Goal: Task Accomplishment & Management: Use online tool/utility

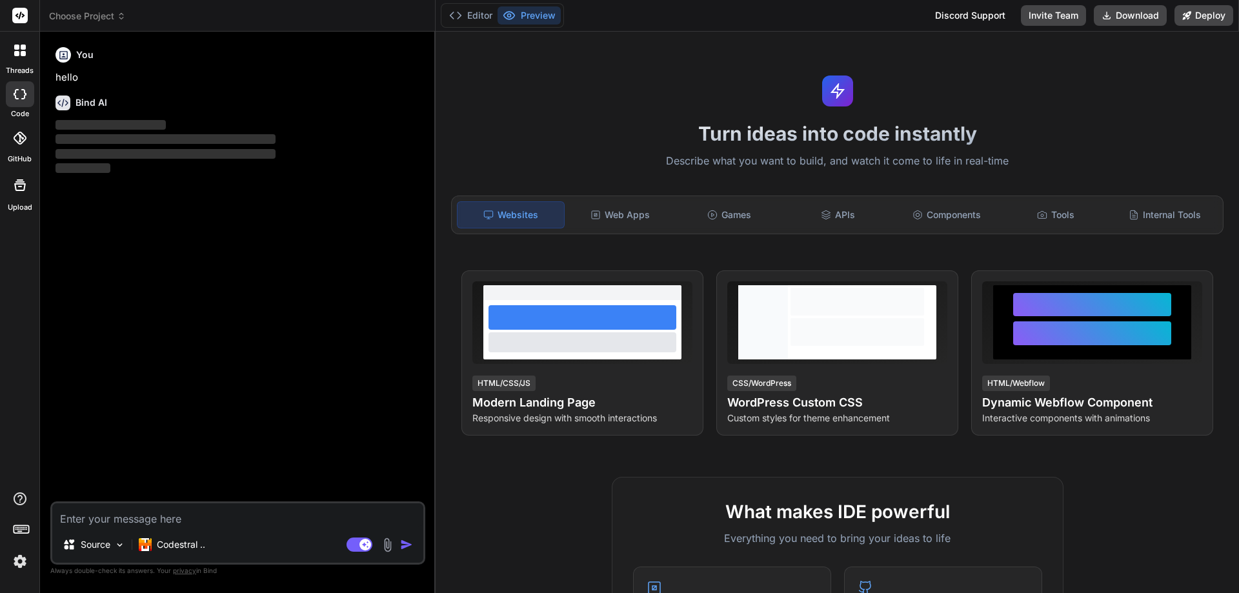
click at [92, 10] on span "Choose Project" at bounding box center [87, 16] width 77 height 13
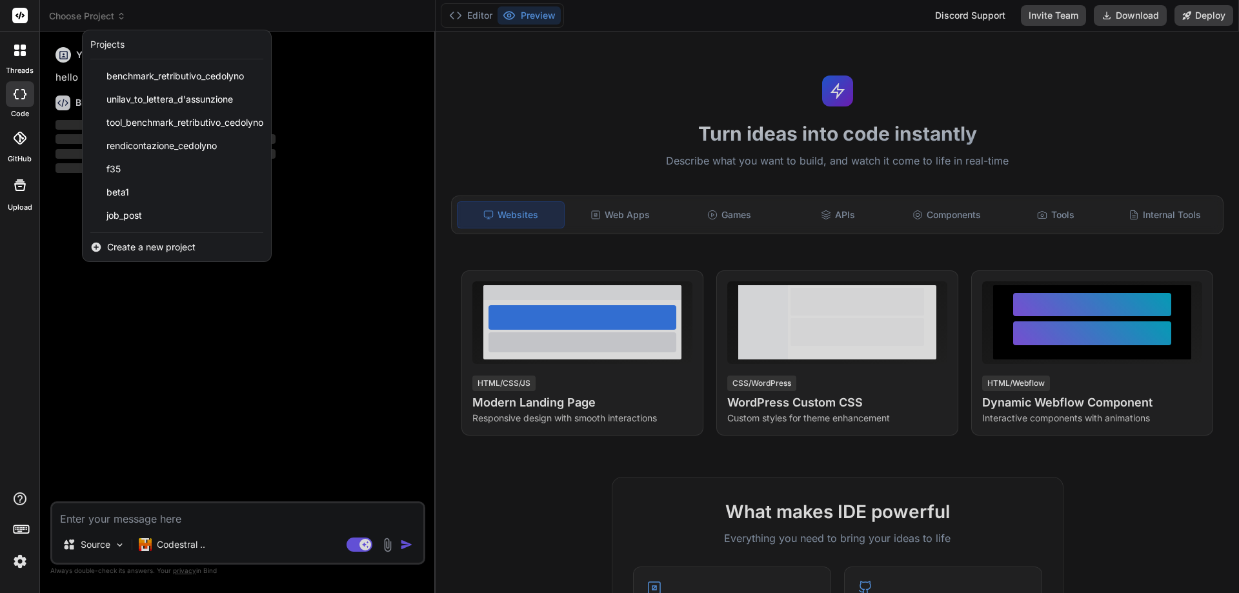
click at [132, 241] on span "Create a new project" at bounding box center [151, 247] width 88 height 13
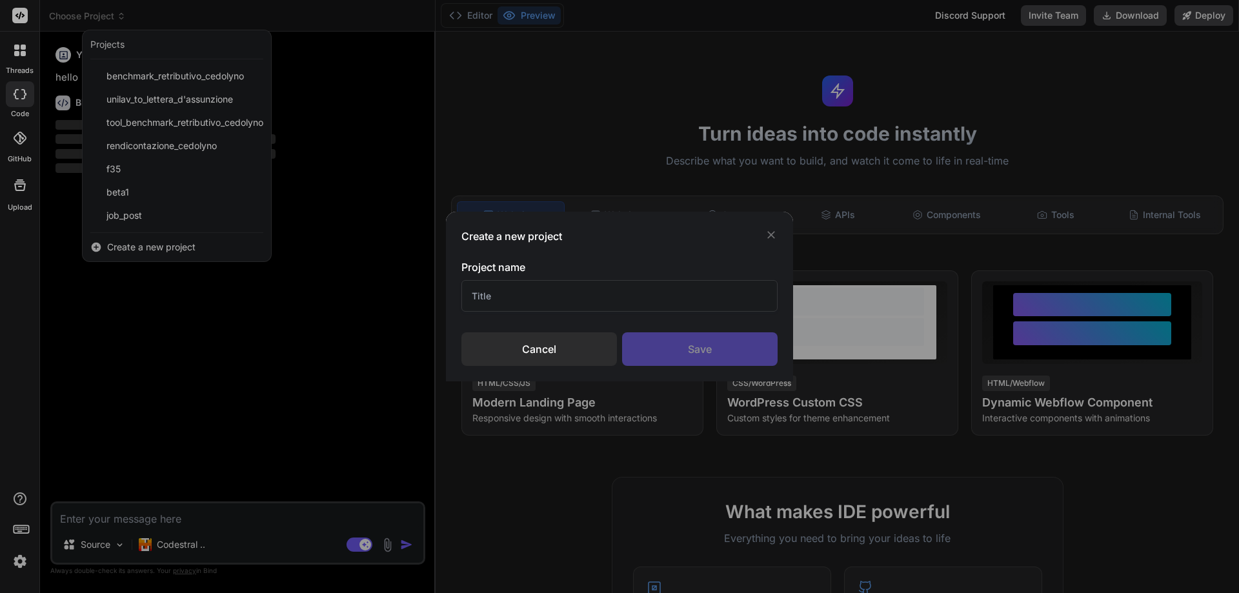
click at [577, 294] on input "text" at bounding box center [619, 296] width 316 height 32
type textarea "x"
type input "Co"
type textarea "x"
type input "Colf2025"
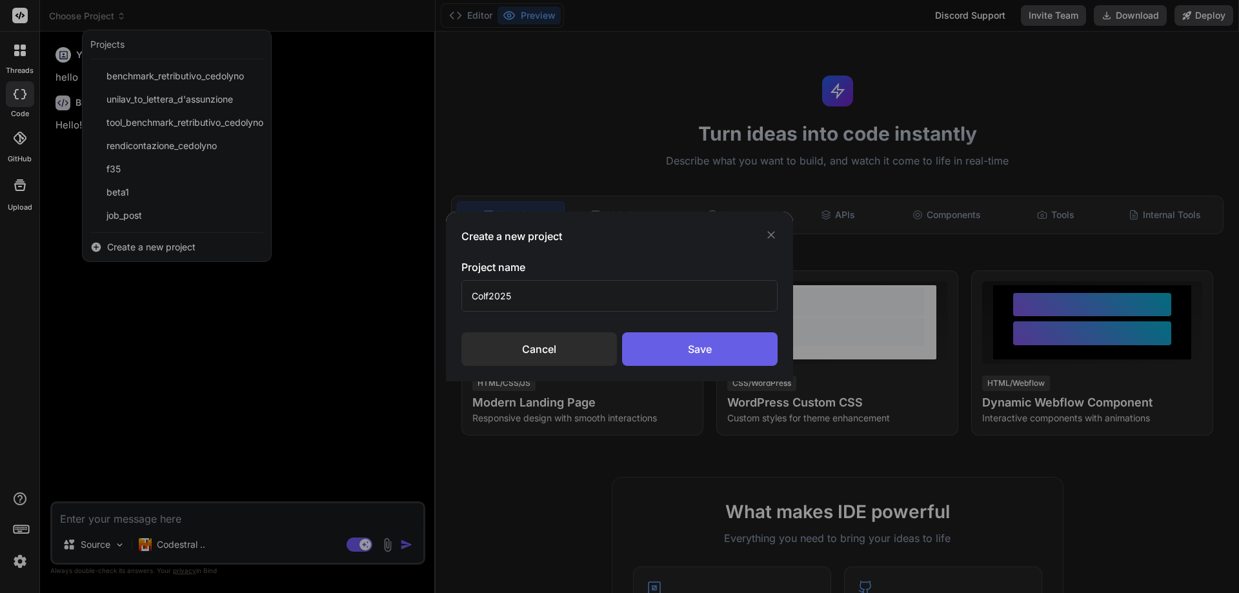
click at [708, 355] on div "Save" at bounding box center [700, 349] width 156 height 34
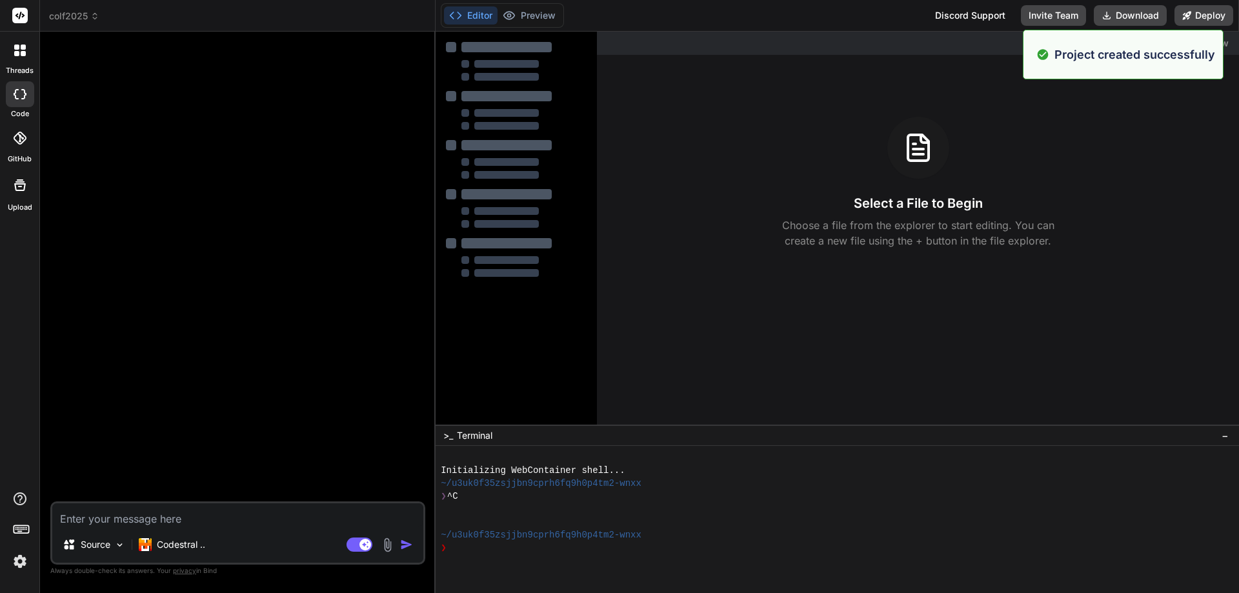
type textarea "x"
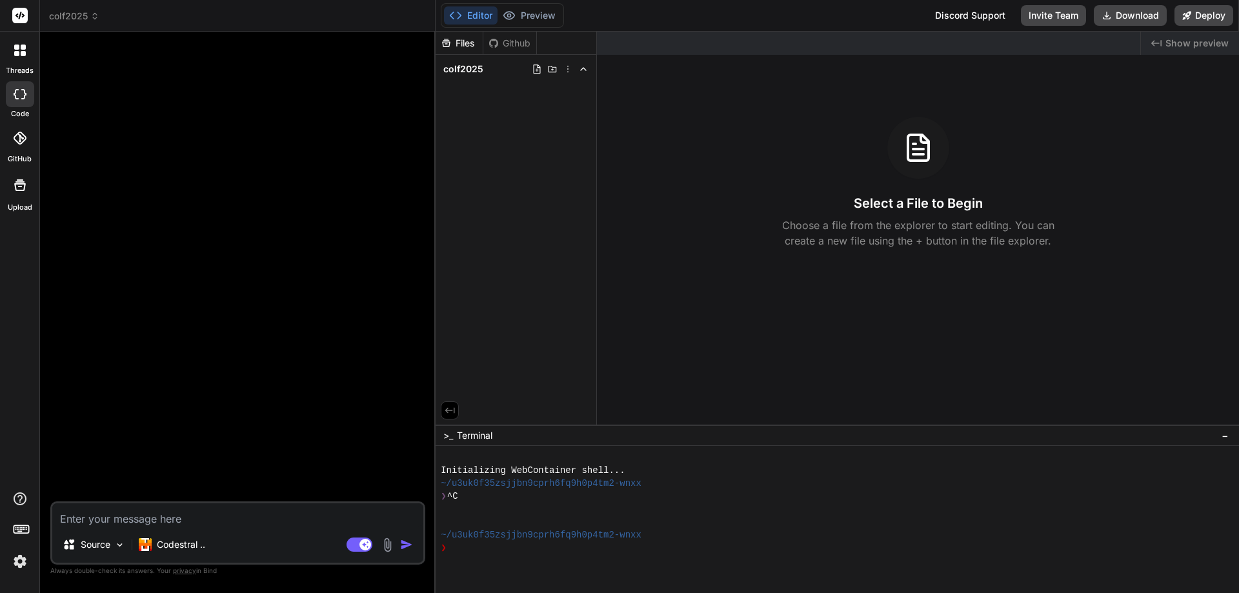
paste textarea "Crea una webapp per il calcolo e la stampa delle buste paga per il personale do…"
type textarea "Crea una webapp per il calcolo e la stampa delle buste paga per il personale do…"
type textarea "x"
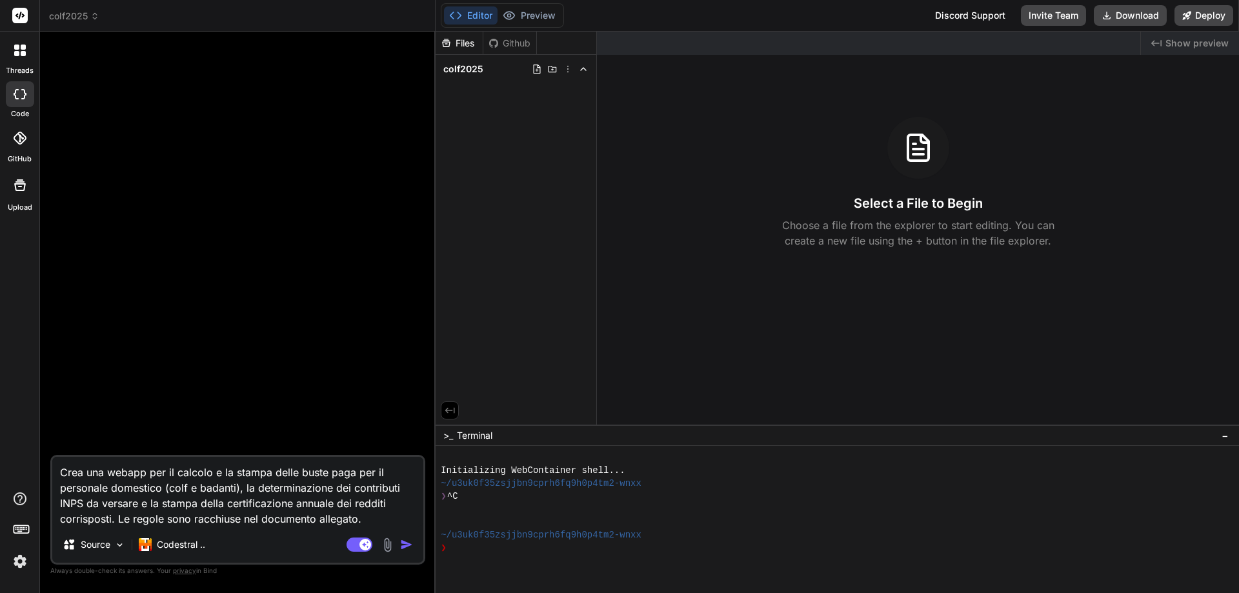
type textarea "Crea una webapp per il calcolo e la stampa delle buste paga per il personale do…"
click at [386, 545] on img at bounding box center [387, 545] width 15 height 15
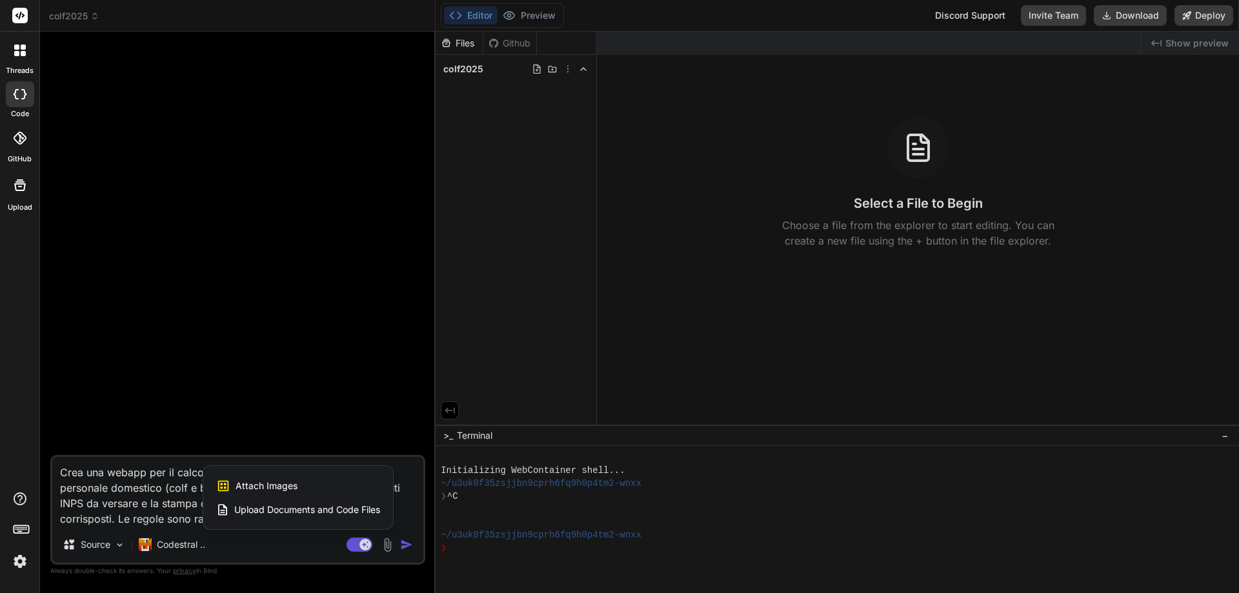
click at [272, 507] on span "Upload Documents and Code Files" at bounding box center [307, 509] width 146 height 13
type textarea "x"
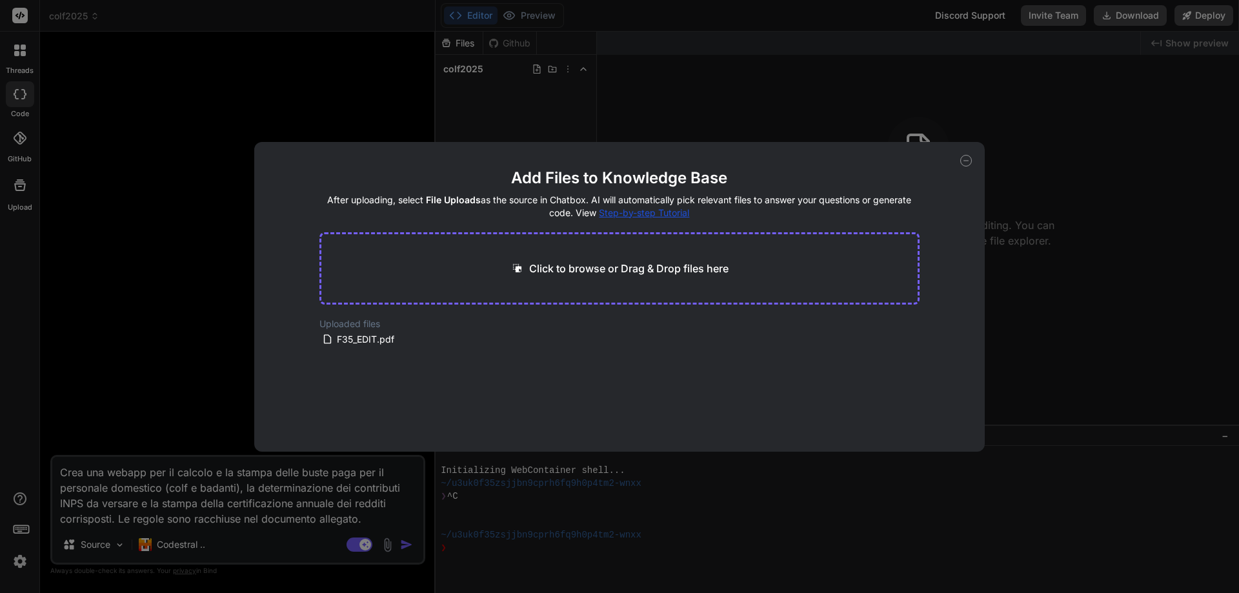
click at [565, 270] on p "Click to browse or Drag & Drop files here" at bounding box center [628, 268] width 199 height 15
type input "C:\fakepath\colf_2025.pdf.pdf"
click at [445, 326] on icon at bounding box center [444, 327] width 11 height 11
type textarea "x"
click at [538, 268] on p "Click to browse or Drag & Drop files here" at bounding box center [628, 268] width 199 height 15
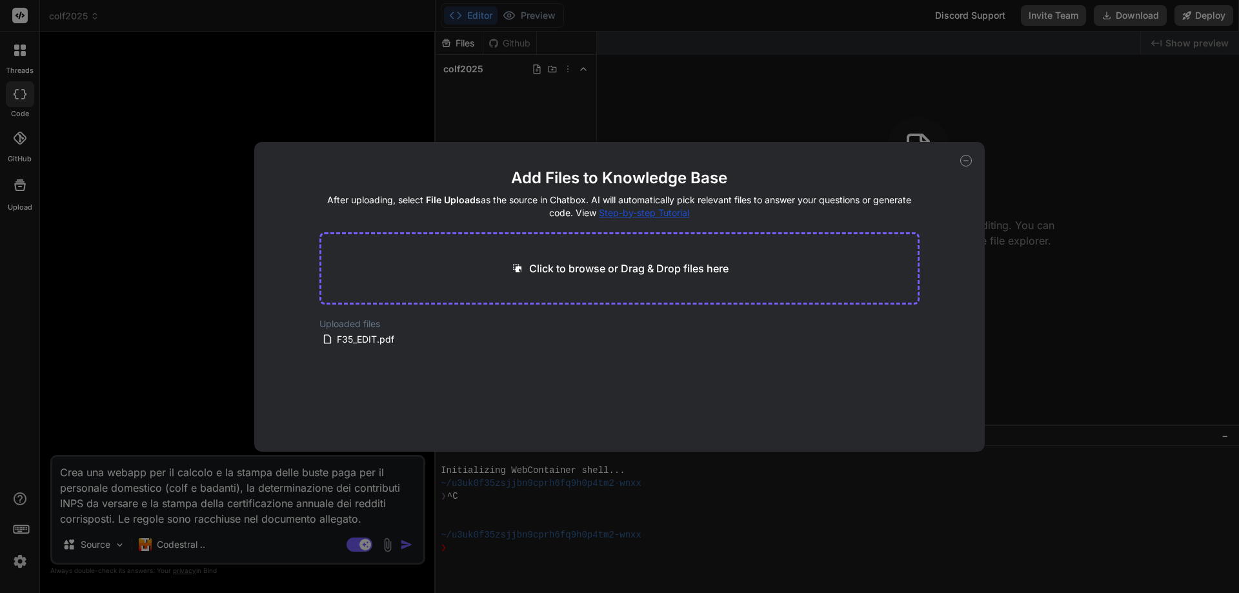
type textarea "x"
click at [478, 267] on div "Click to browse or Drag & Drop files here" at bounding box center [619, 268] width 601 height 72
drag, startPoint x: 559, startPoint y: 256, endPoint x: 563, endPoint y: 274, distance: 19.3
click at [561, 263] on div "Click to browse or Drag & Drop files here" at bounding box center [619, 268] width 601 height 72
click at [564, 276] on div "Click to browse or Drag & Drop files here" at bounding box center [619, 268] width 601 height 72
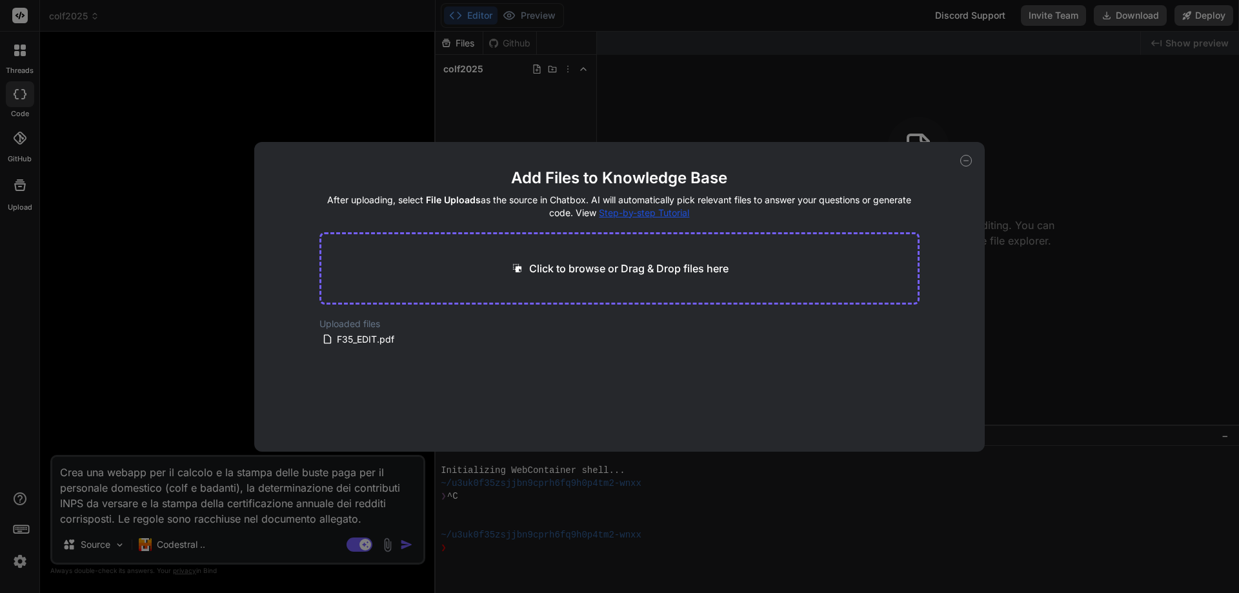
click at [566, 274] on p "Click to browse or Drag & Drop files here" at bounding box center [628, 268] width 199 height 15
type input "C:\fakepath\colf_2025_rid.pdf"
click at [966, 161] on icon at bounding box center [966, 161] width 5 height 0
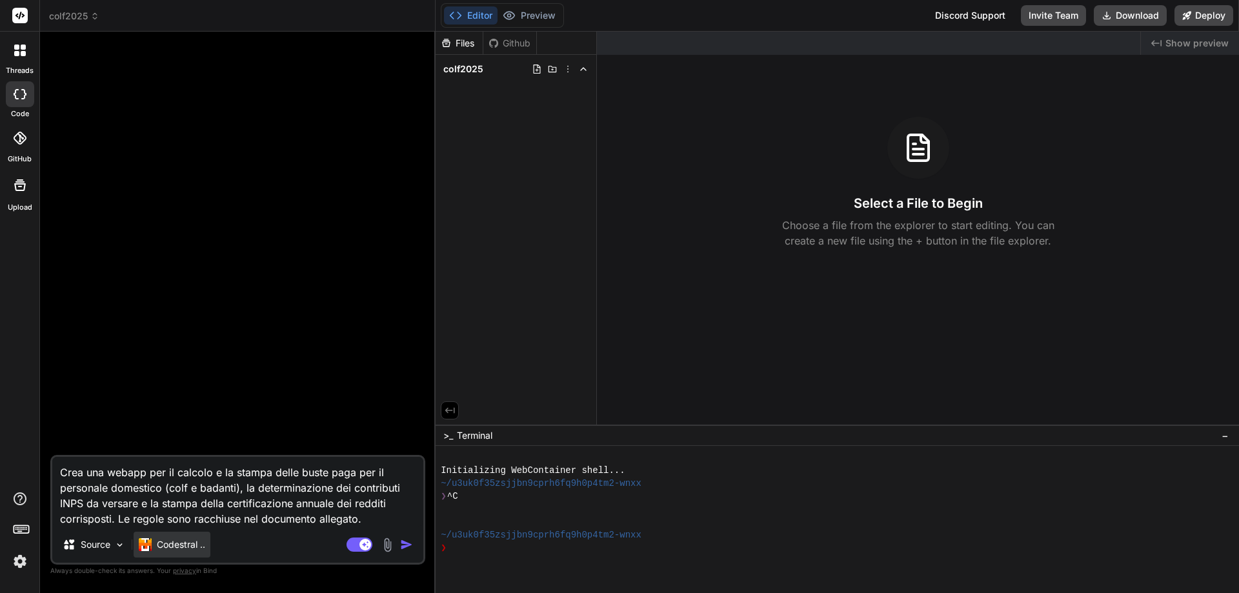
click at [184, 548] on p "Codestral .." at bounding box center [181, 544] width 48 height 13
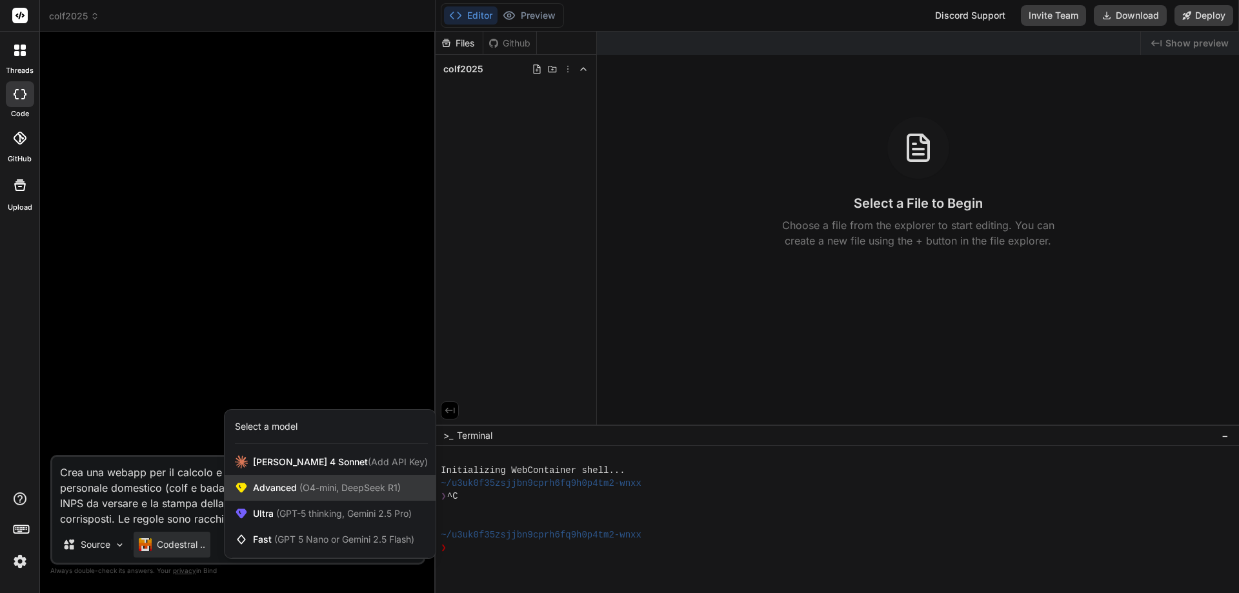
click at [279, 490] on span "Advanced (O4-mini, DeepSeek R1)" at bounding box center [327, 487] width 148 height 13
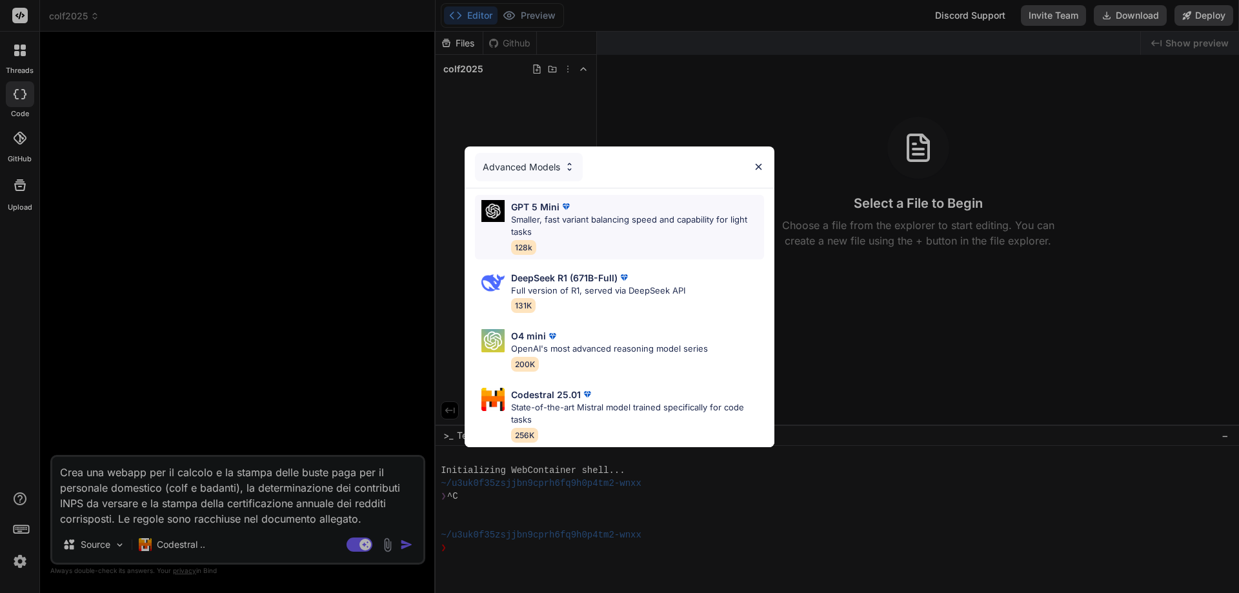
click at [559, 214] on p "Smaller, fast variant balancing speed and capability for light tasks" at bounding box center [637, 226] width 253 height 25
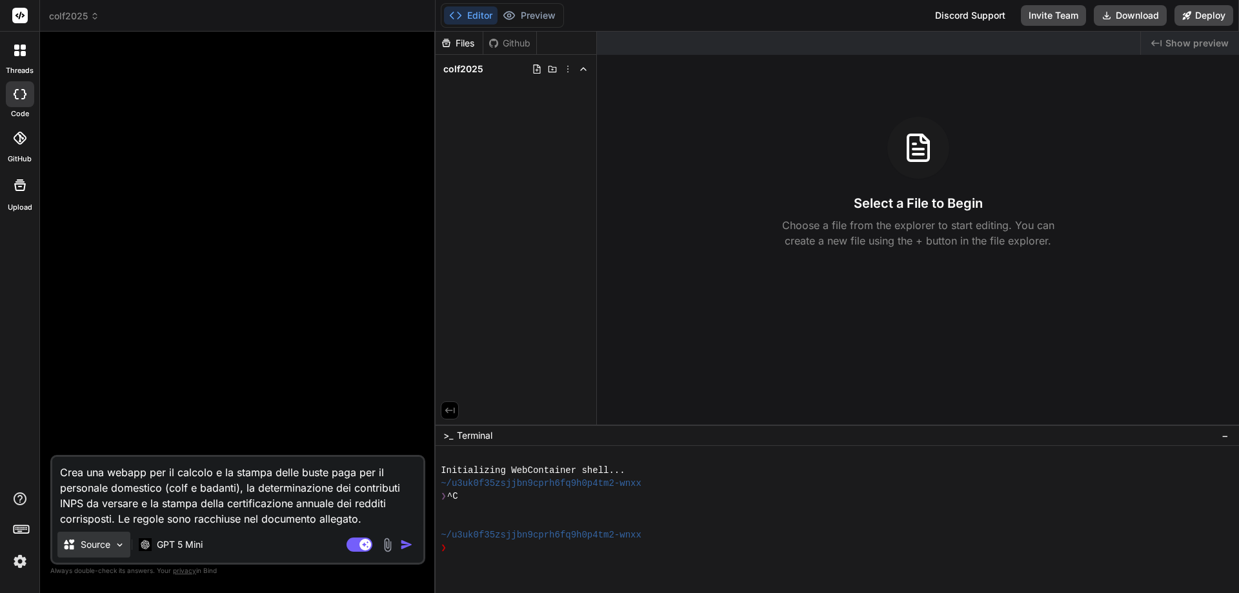
click at [99, 539] on p "Source" at bounding box center [96, 544] width 30 height 13
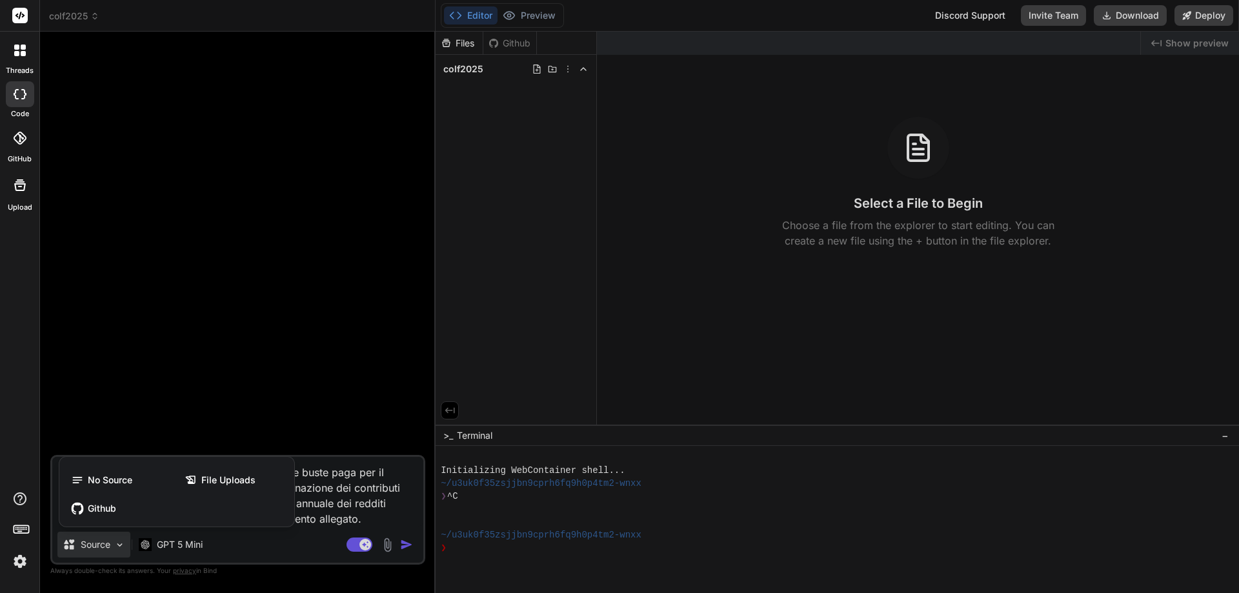
click at [263, 541] on div at bounding box center [619, 296] width 1239 height 593
type textarea "x"
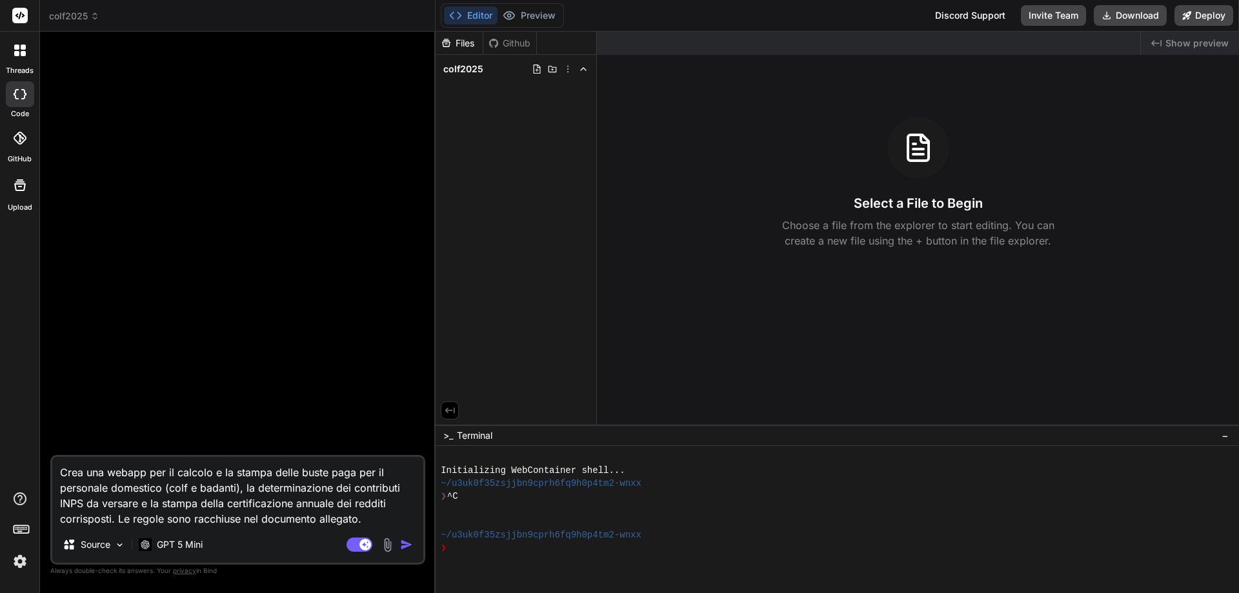
drag, startPoint x: 116, startPoint y: 519, endPoint x: 370, endPoint y: 521, distance: 254.3
click at [370, 521] on textarea "Crea una webapp per il calcolo e la stampa delle buste paga per il personale do…" at bounding box center [237, 492] width 371 height 70
type textarea "Crea una webapp per il calcolo e la stampa delle buste paga per il personale do…"
type textarea "x"
type textarea "Crea una webapp per il calcolo e la stampa delle buste paga per il personale do…"
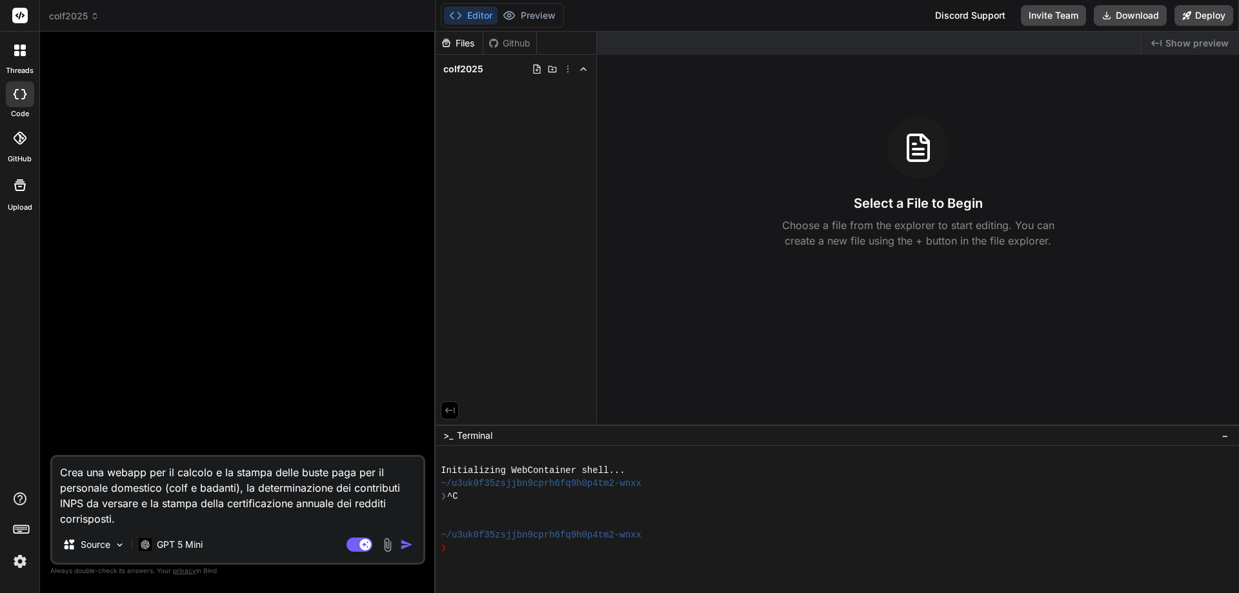
type textarea "x"
type textarea "Crea una webapp per il calcolo e la stampa delle buste paga per il personale do…"
type textarea "x"
type textarea "Crea una webapp per il calcolo e la stampa delle buste paga per il personale do…"
type textarea "x"
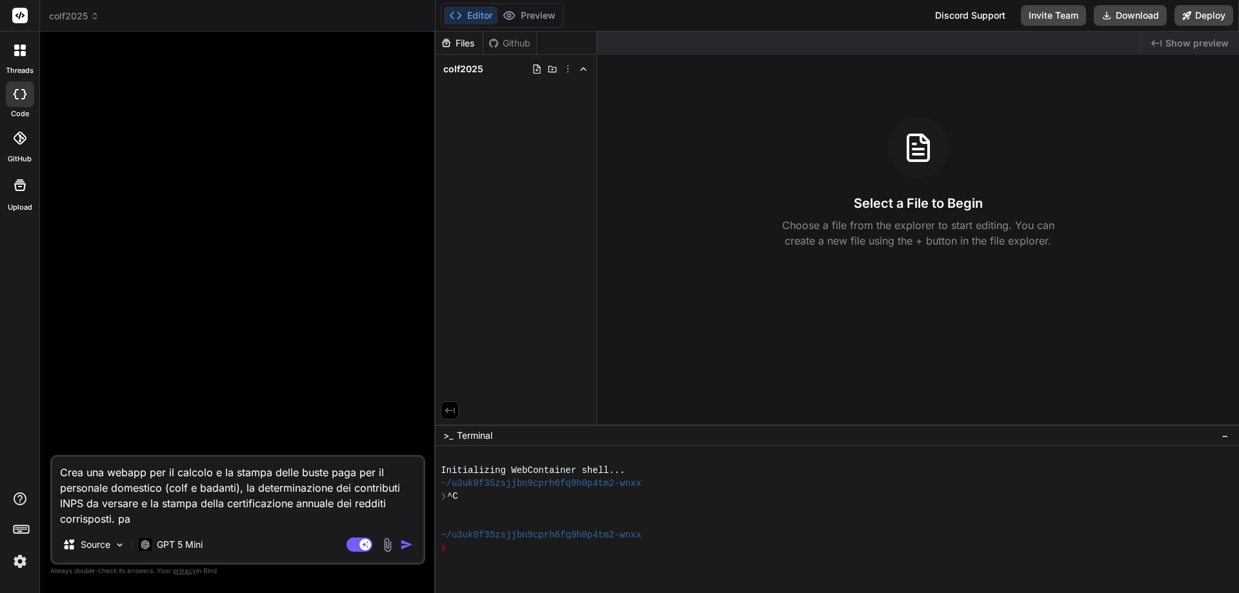
type textarea "Crea una webapp per il calcolo e la stampa delle buste paga per il personale do…"
type textarea "x"
type textarea "Crea una webapp per il calcolo e la stampa delle buste paga per il personale do…"
type textarea "x"
type textarea "Crea una webapp per il calcolo e la stampa delle buste paga per il personale do…"
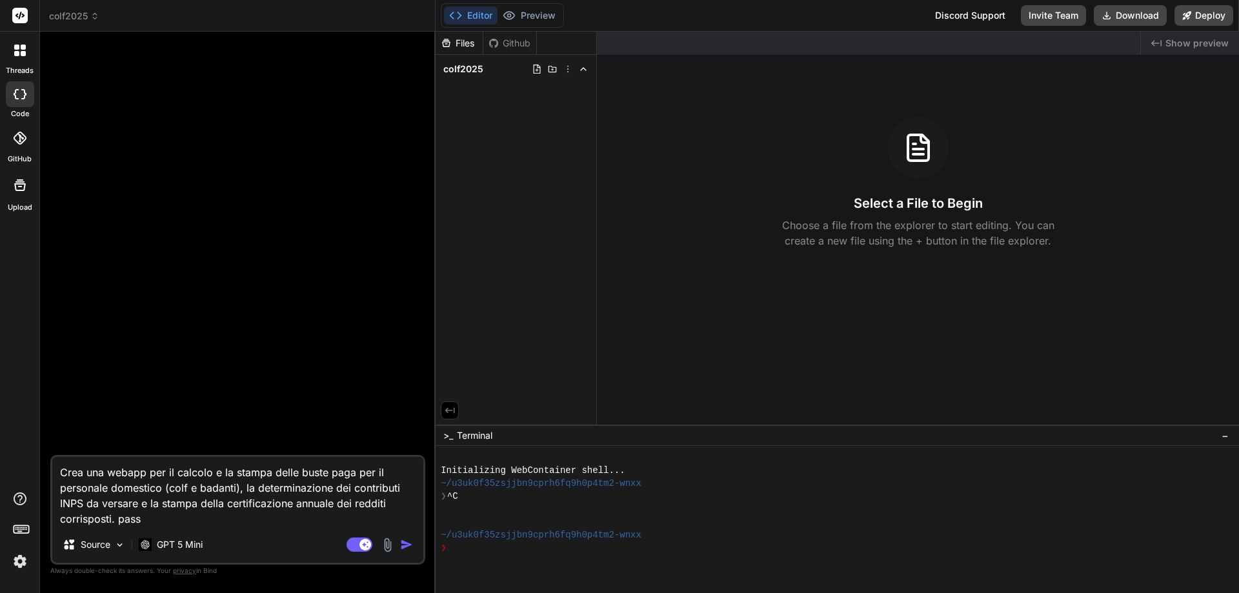
type textarea "x"
type textarea "Crea una webapp per il calcolo e la stampa delle buste paga per il personale do…"
type textarea "x"
type textarea "Crea una webapp per il calcolo e la stampa delle buste paga per il personale do…"
type textarea "x"
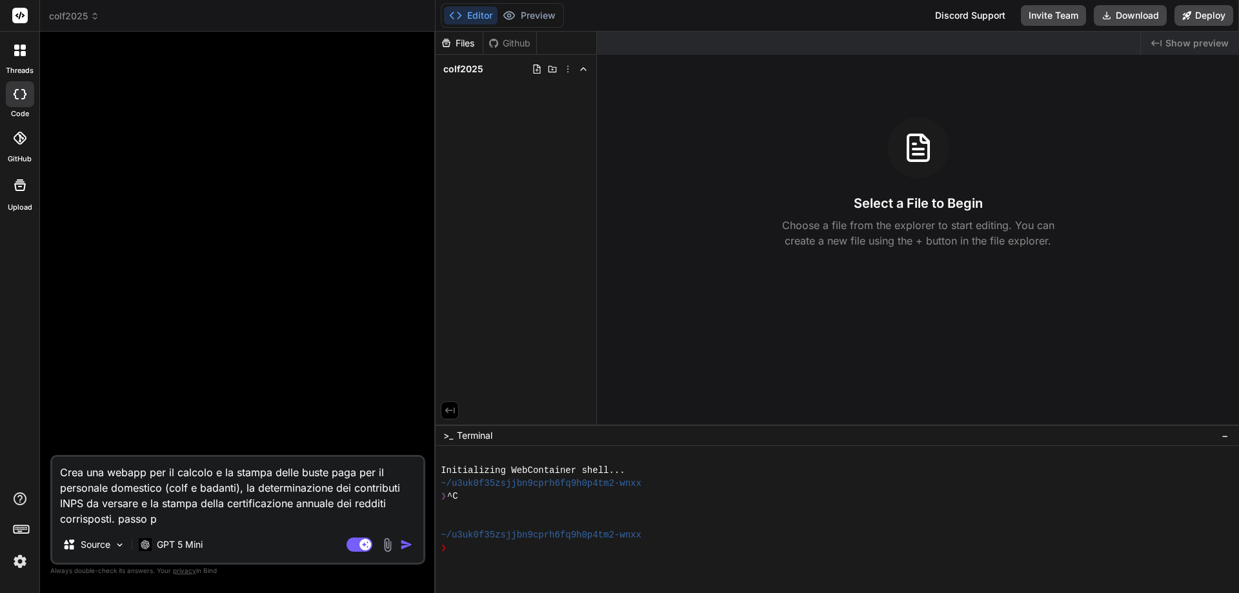
type textarea "Crea una webapp per il calcolo e la stampa delle buste paga per il personale do…"
type textarea "x"
type textarea "Crea una webapp per il calcolo e la stampa delle buste paga per il personale do…"
type textarea "x"
type textarea "Crea una webapp per il calcolo e la stampa delle buste paga per il personale do…"
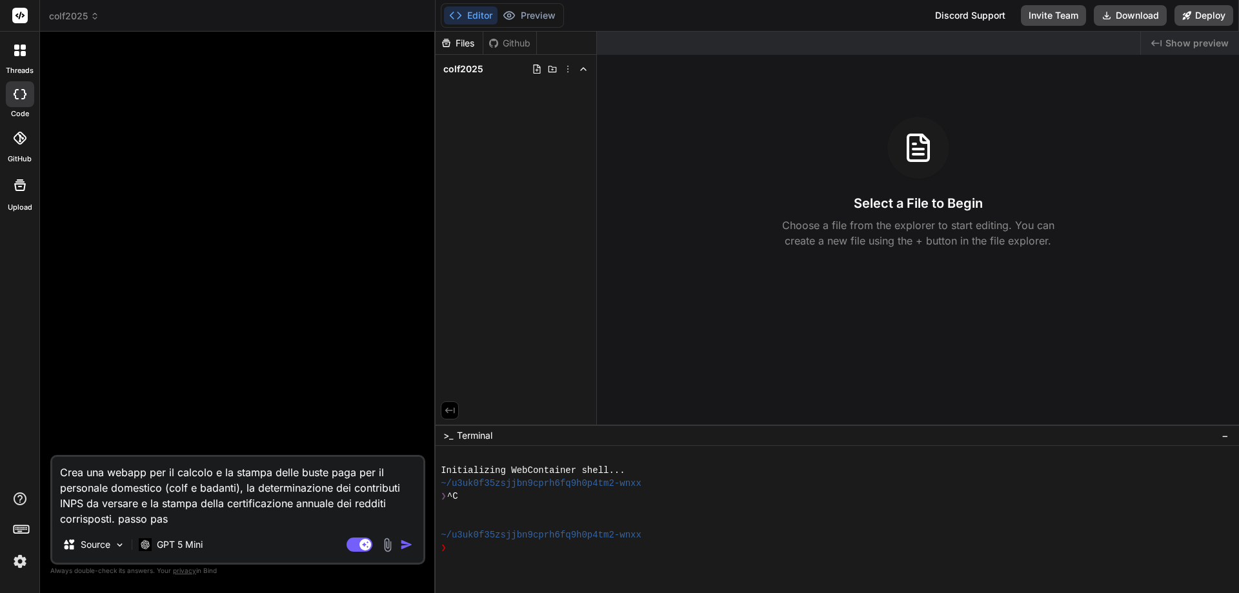
type textarea "x"
type textarea "Crea una webapp per il calcolo e la stampa delle buste paga per il personale do…"
type textarea "x"
type textarea "Crea una webapp per il calcolo e la stampa delle buste paga per il personale do…"
type textarea "x"
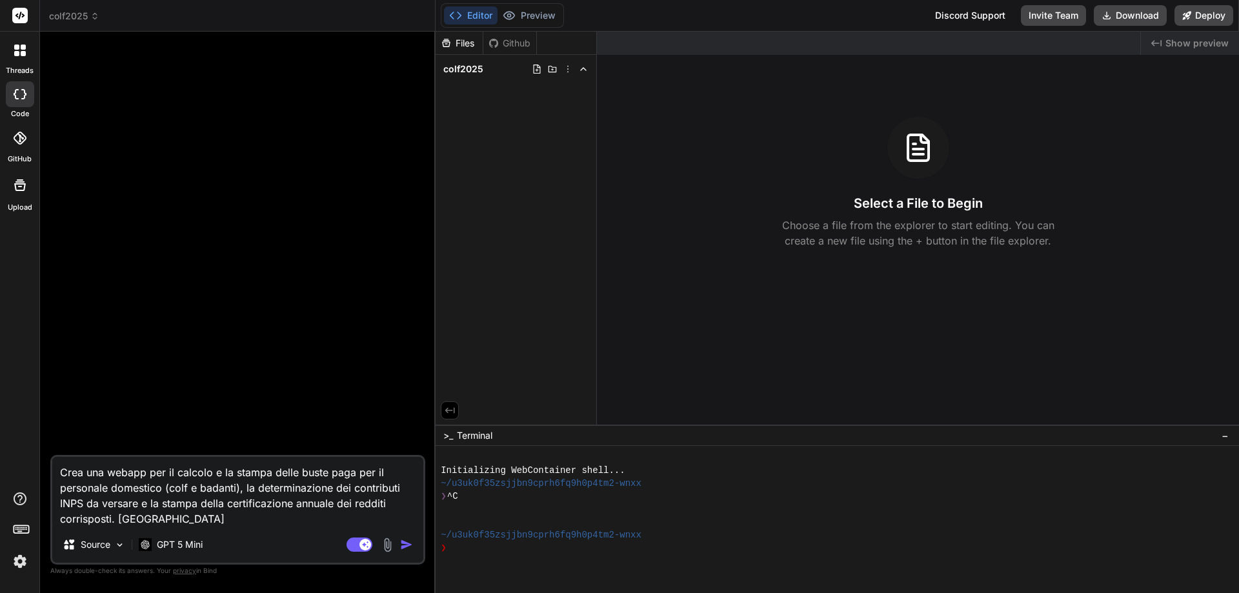
type textarea "Crea una webapp per il calcolo e la stampa delle buste paga per il personale do…"
type textarea "x"
type textarea "Crea una webapp per il calcolo e la stampa delle buste paga per il personale do…"
type textarea "x"
type textarea "Crea una webapp per il calcolo e la stampa delle buste paga per il personale do…"
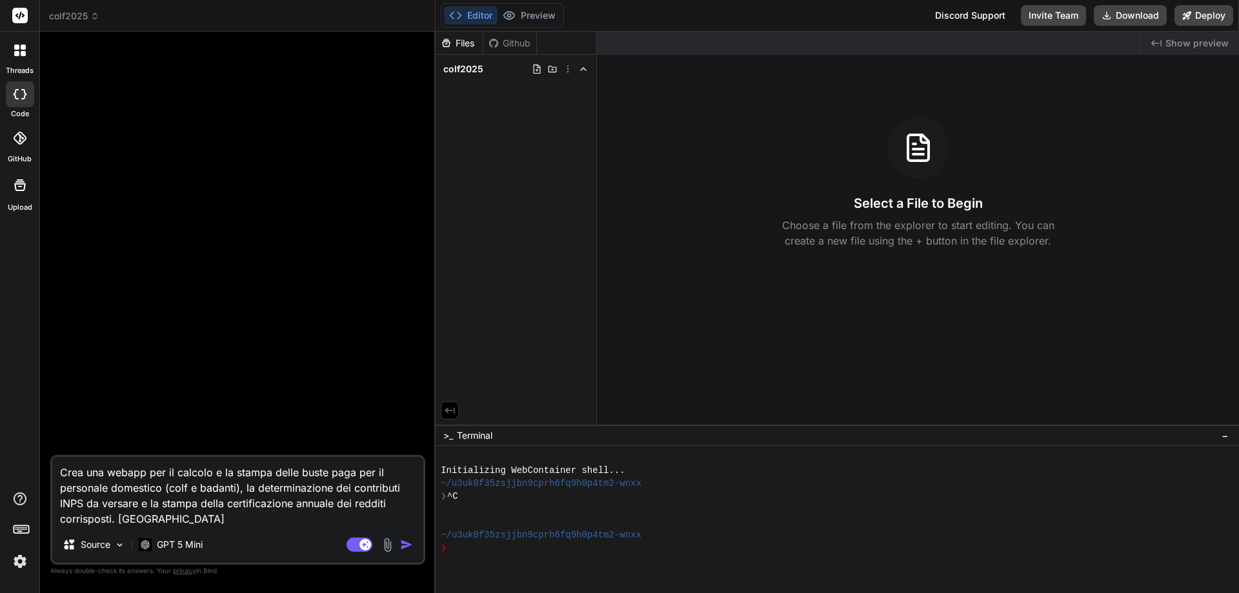
type textarea "x"
type textarea "Crea una webapp per il calcolo e la stampa delle buste paga per il personale do…"
type textarea "x"
type textarea "Crea una webapp per il calcolo e la stampa delle buste paga per il personale do…"
type textarea "x"
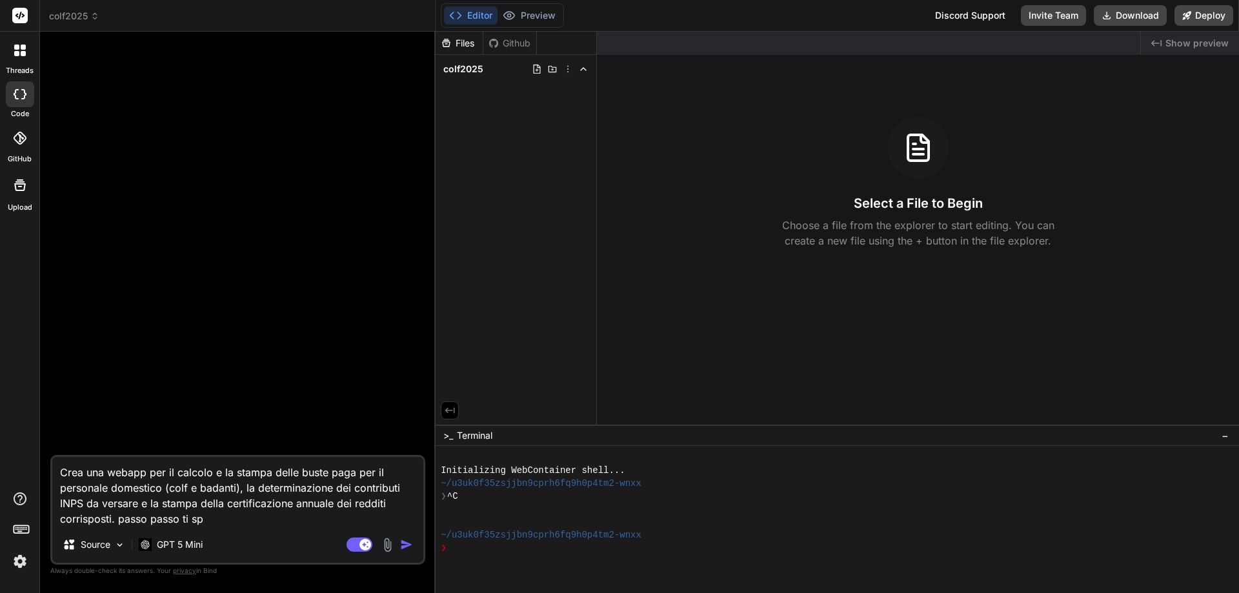
type textarea "Crea una webapp per il calcolo e la stampa delle buste paga per il personale do…"
type textarea "x"
type textarea "Crea una webapp per il calcolo e la stampa delle buste paga per il personale do…"
type textarea "x"
type textarea "Crea una webapp per il calcolo e la stampa delle buste paga per il personale do…"
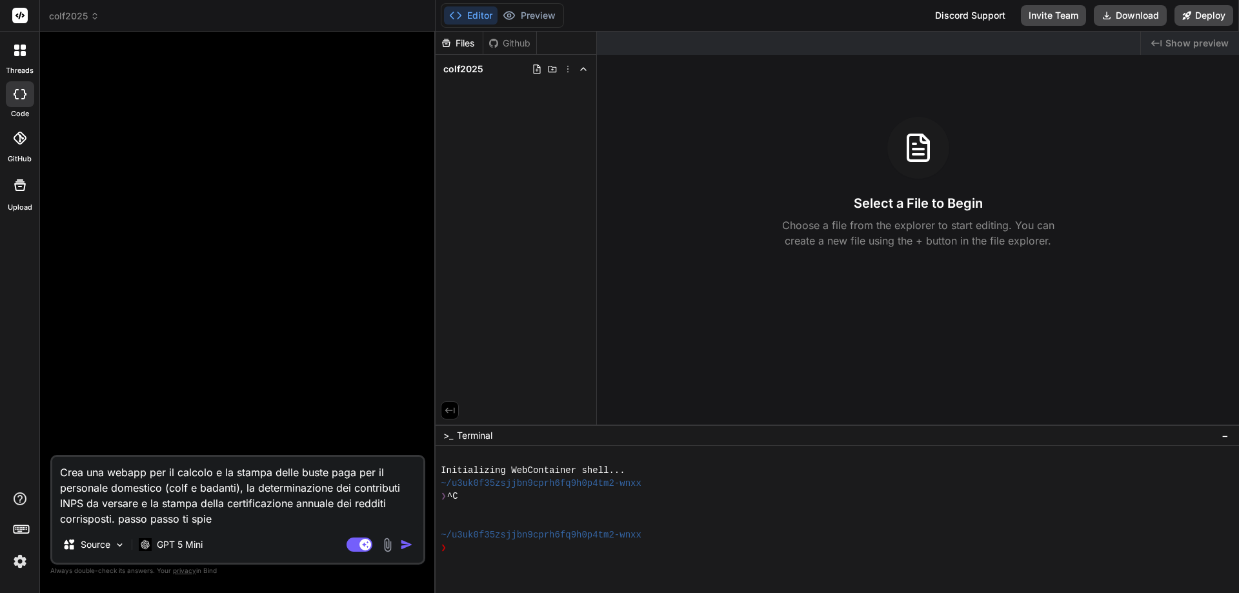
type textarea "x"
type textarea "Crea una webapp per il calcolo e la stampa delle buste paga per il personale do…"
type textarea "x"
type textarea "Crea una webapp per il calcolo e la stampa delle buste paga per il personale do…"
type textarea "x"
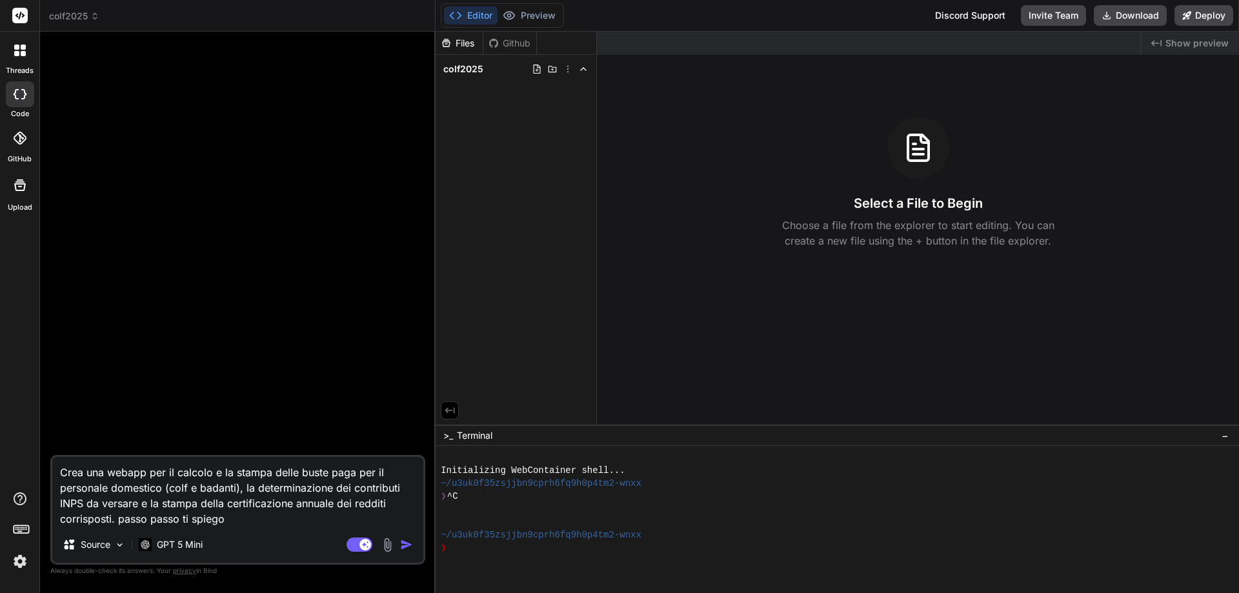
type textarea "Crea una webapp per il calcolo e la stampa delle buste paga per il personale do…"
type textarea "x"
type textarea "Crea una webapp per il calcolo e la stampa delle buste paga per il personale do…"
type textarea "x"
type textarea "Crea una webapp per il calcolo e la stampa delle buste paga per il personale do…"
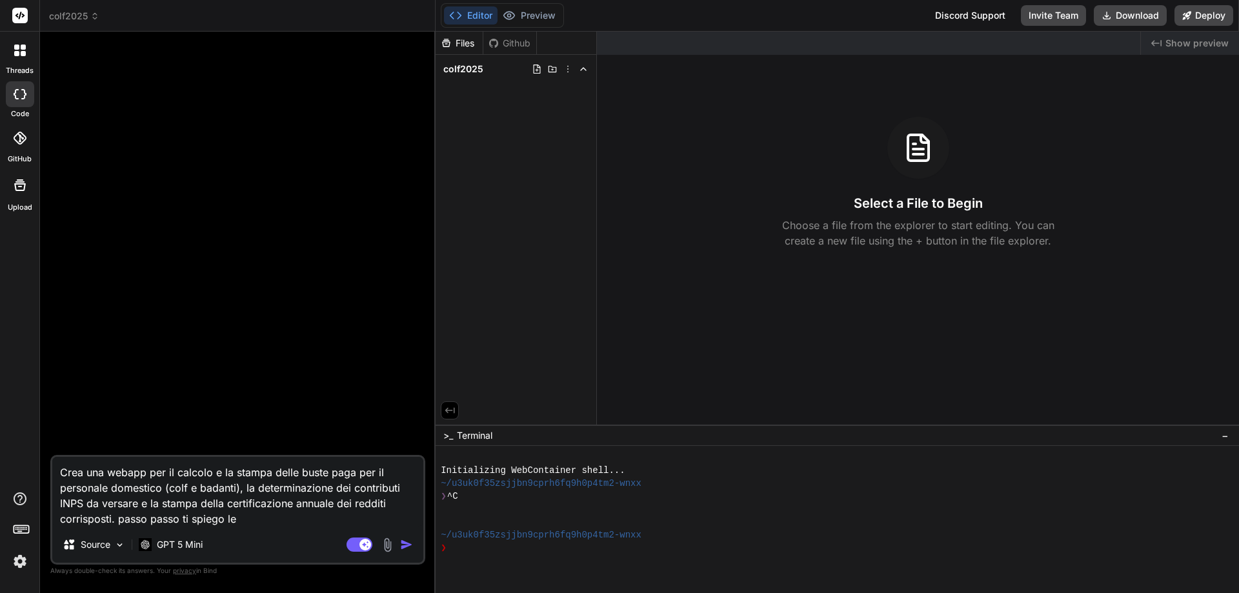
type textarea "x"
type textarea "Crea una webapp per il calcolo e la stampa delle buste paga per il personale do…"
type textarea "x"
type textarea "Crea una webapp per il calcolo e la stampa delle buste paga per il personale do…"
type textarea "x"
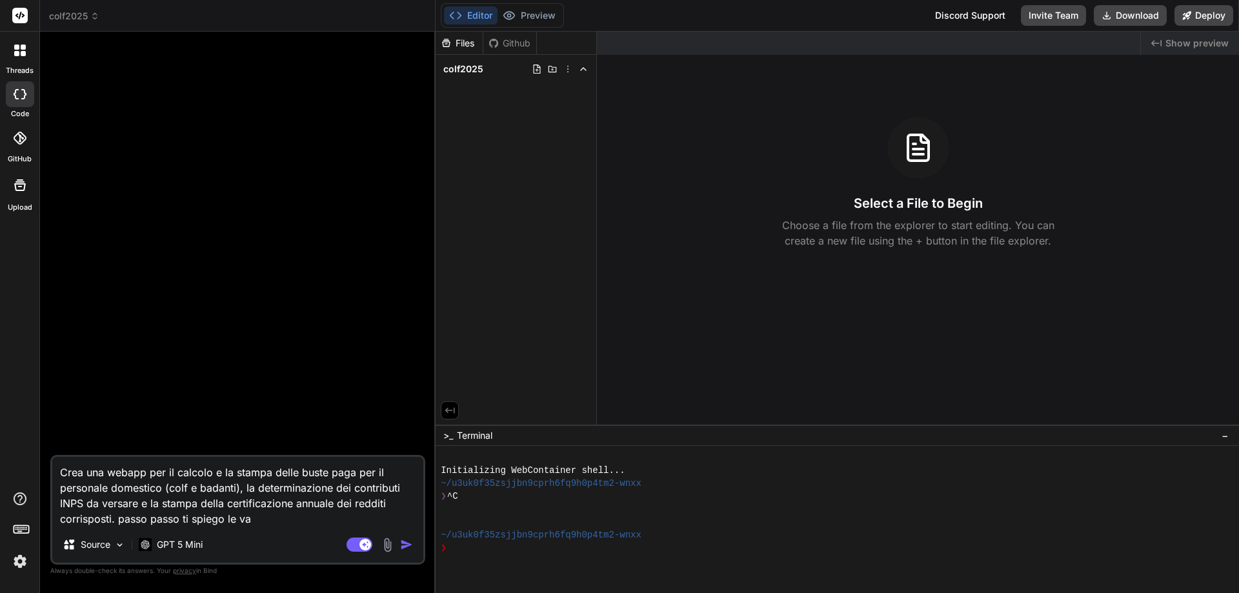
type textarea "Crea una webapp per il calcolo e la stampa delle buste paga per il personale do…"
type textarea "x"
type textarea "Crea una webapp per il calcolo e la stampa delle buste paga per il personale do…"
type textarea "x"
type textarea "Crea una webapp per il calcolo e la stampa delle buste paga per il personale do…"
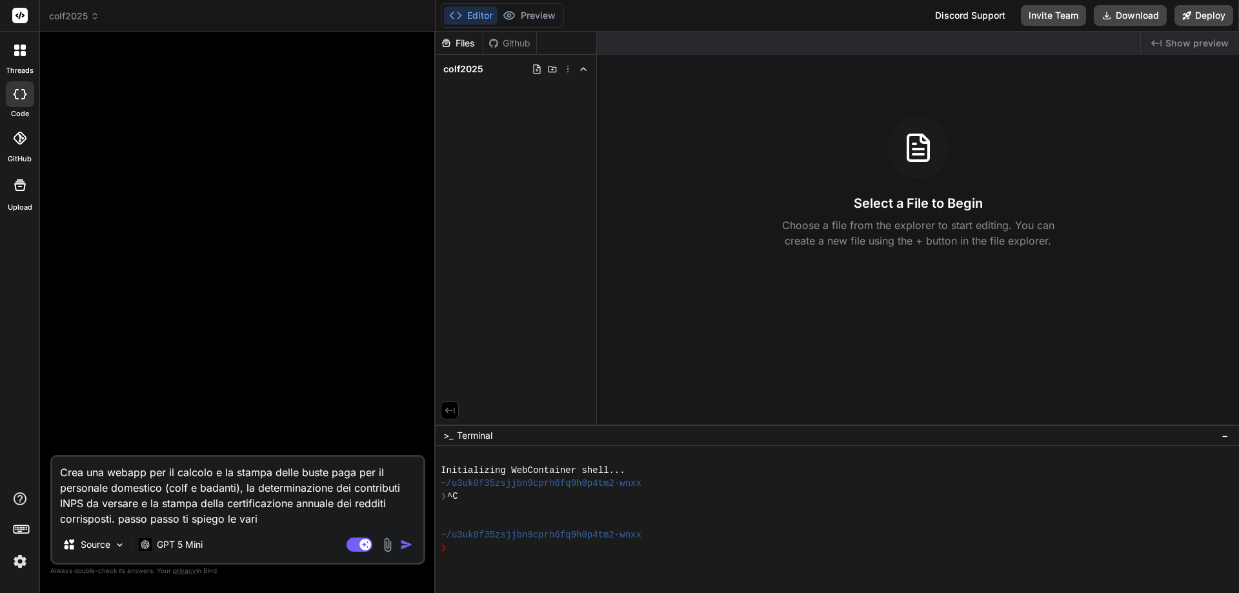
type textarea "x"
type textarea "Crea una webapp per il calcolo e la stampa delle buste paga per il personale do…"
type textarea "x"
type textarea "Crea una webapp per il calcolo e la stampa delle buste paga per il personale do…"
type textarea "x"
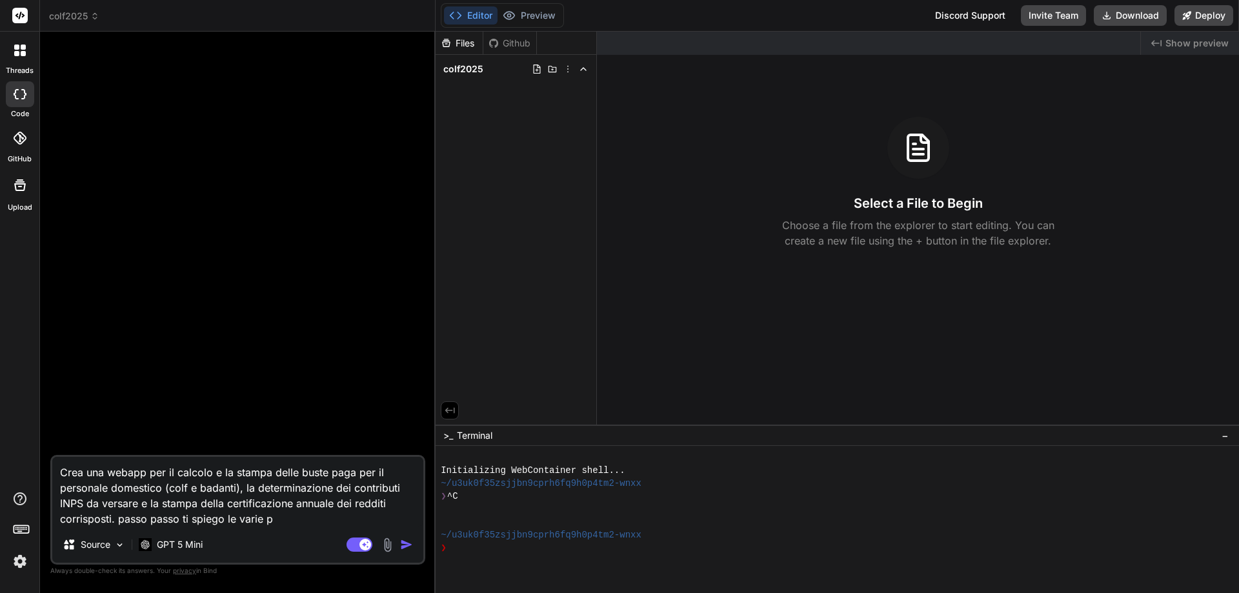
type textarea "Crea una webapp per il calcolo e la stampa delle buste paga per il personale do…"
type textarea "x"
type textarea "Crea una webapp per il calcolo e la stampa delle buste paga per il personale do…"
type textarea "x"
type textarea "Crea una webapp per il calcolo e la stampa delle buste paga per il personale do…"
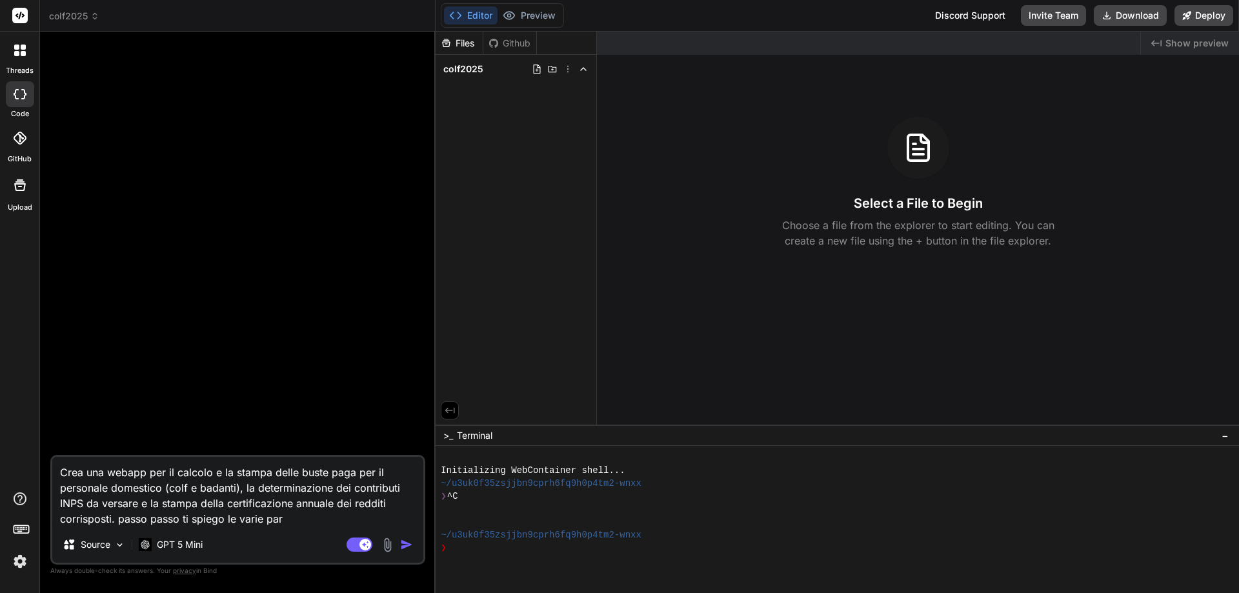
type textarea "x"
type textarea "Crea una webapp per il calcolo e la stampa delle buste paga per il personale do…"
type textarea "x"
type textarea "Crea una webapp per il calcolo e la stampa delle buste paga per il personale do…"
type textarea "x"
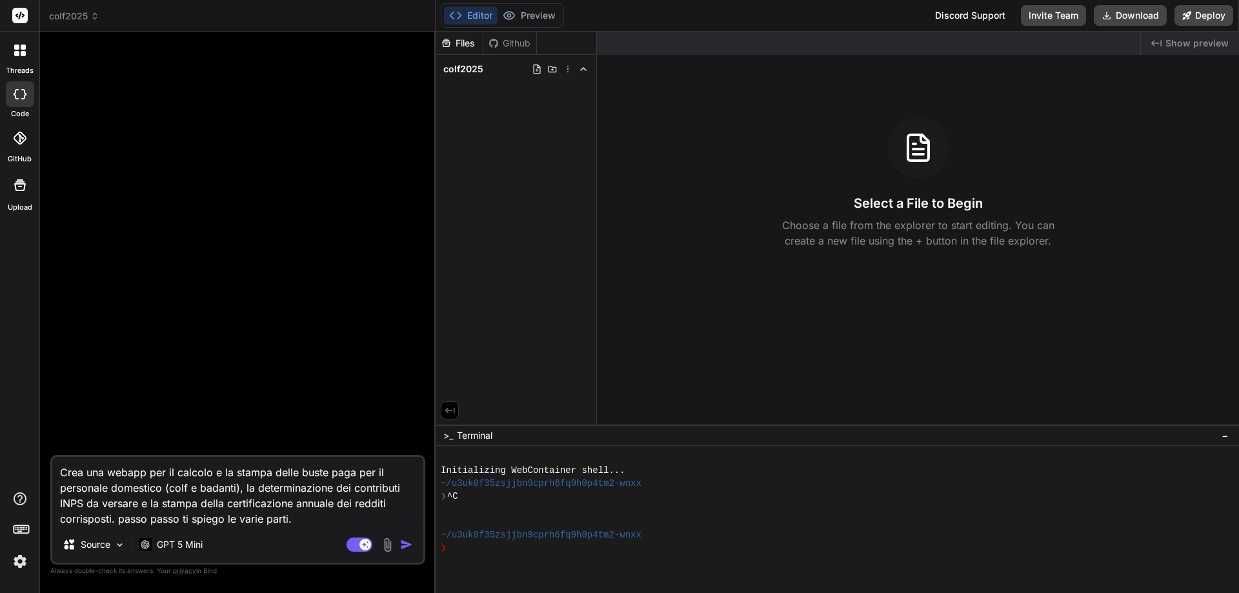
type textarea "Crea una webapp per il calcolo e la stampa delle buste paga per il personale do…"
type textarea "x"
type textarea "Crea una webapp per il calcolo e la stampa delle buste paga per il personale do…"
type textarea "x"
type textarea "Crea una webapp per il calcolo e la stampa delle buste paga per il personale do…"
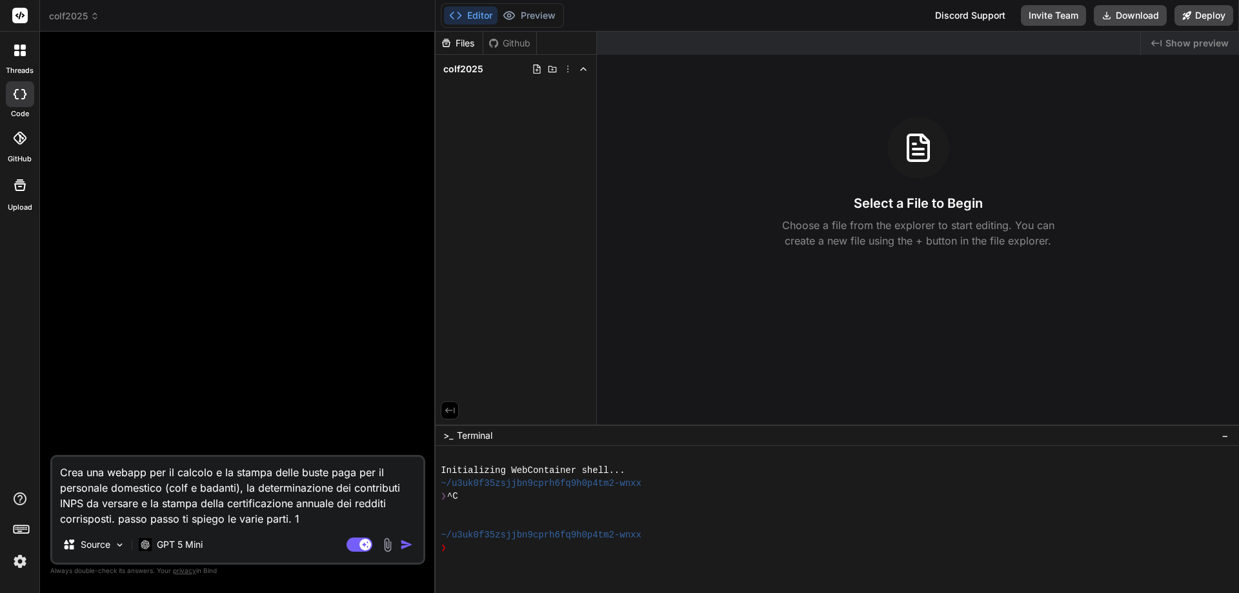
type textarea "x"
type textarea "Crea una webapp per il calcolo e la stampa delle buste paga per il personale do…"
type textarea "x"
type textarea "Crea una webapp per il calcolo e la stampa delle buste paga per il personale do…"
type textarea "x"
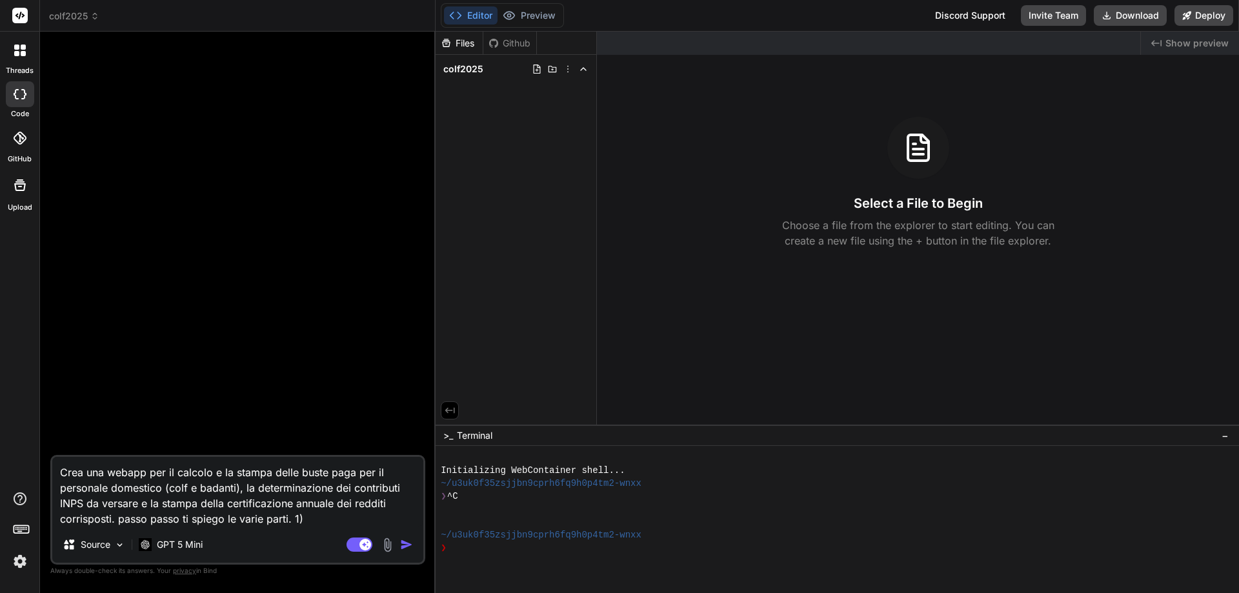
type textarea "Crea una webapp per il calcolo e la stampa delle buste paga per il personale do…"
type textarea "x"
type textarea "Crea una webapp per il calcolo e la stampa delle buste paga per il personale do…"
type textarea "x"
type textarea "Crea una webapp per il calcolo e la stampa delle buste paga per il personale do…"
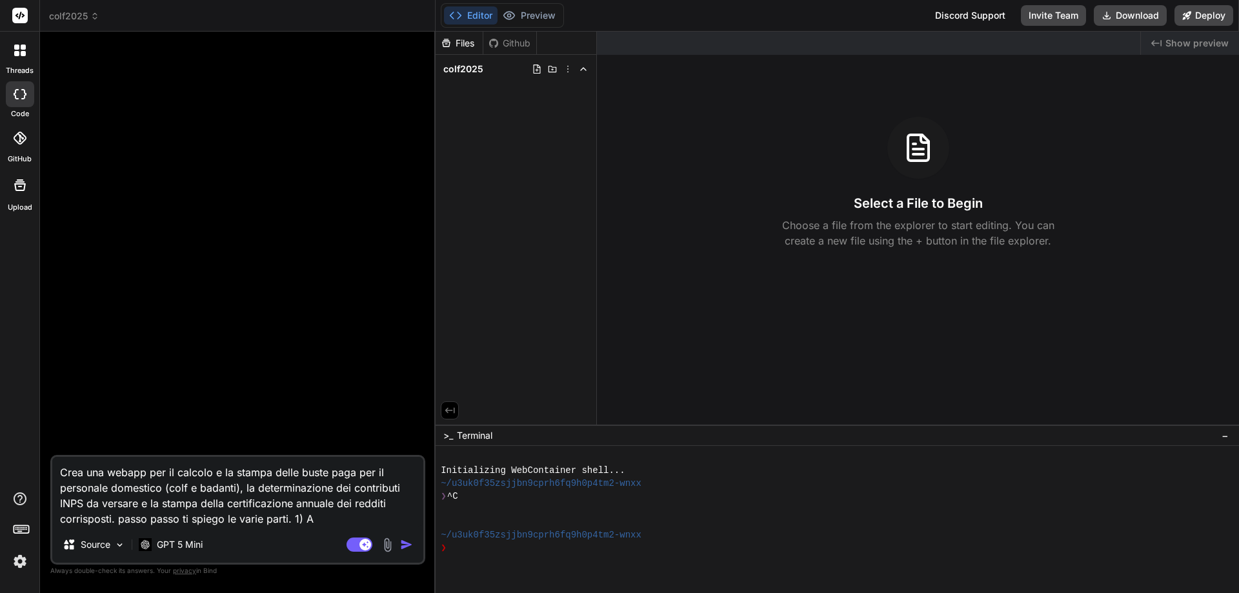
type textarea "x"
type textarea "Crea una webapp per il calcolo e la stampa delle buste paga per il personale do…"
type textarea "x"
type textarea "Crea una webapp per il calcolo e la stampa delle buste paga per il personale do…"
type textarea "x"
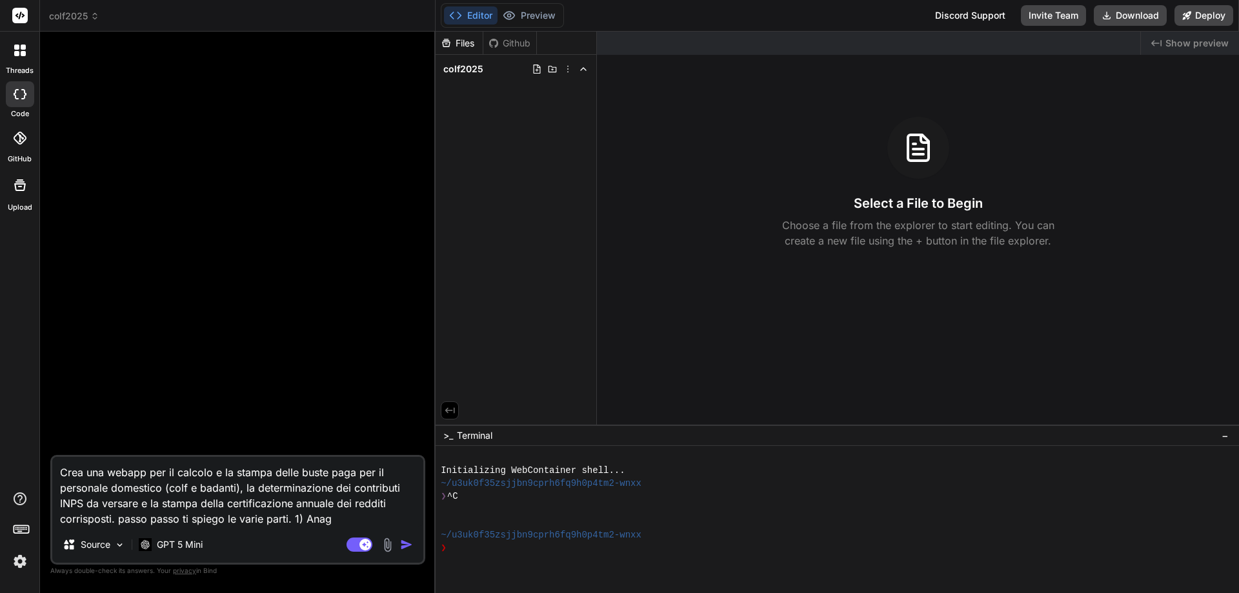
type textarea "Crea una webapp per il calcolo e la stampa delle buste paga per il personale do…"
type textarea "x"
type textarea "Crea una webapp per il calcolo e la stampa delle buste paga per il personale do…"
type textarea "x"
type textarea "Crea una webapp per il calcolo e la stampa delle buste paga per il personale do…"
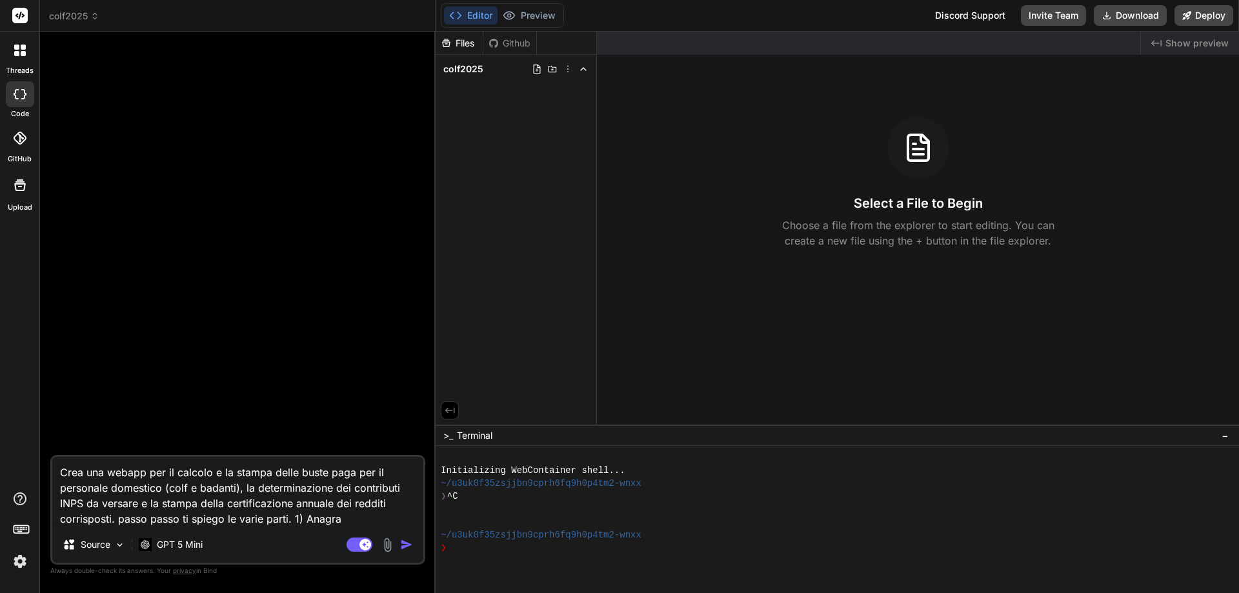
type textarea "x"
type textarea "Crea una webapp per il calcolo e la stampa delle buste paga per il personale do…"
type textarea "x"
type textarea "Crea una webapp per il calcolo e la stampa delle buste paga per il personale do…"
type textarea "x"
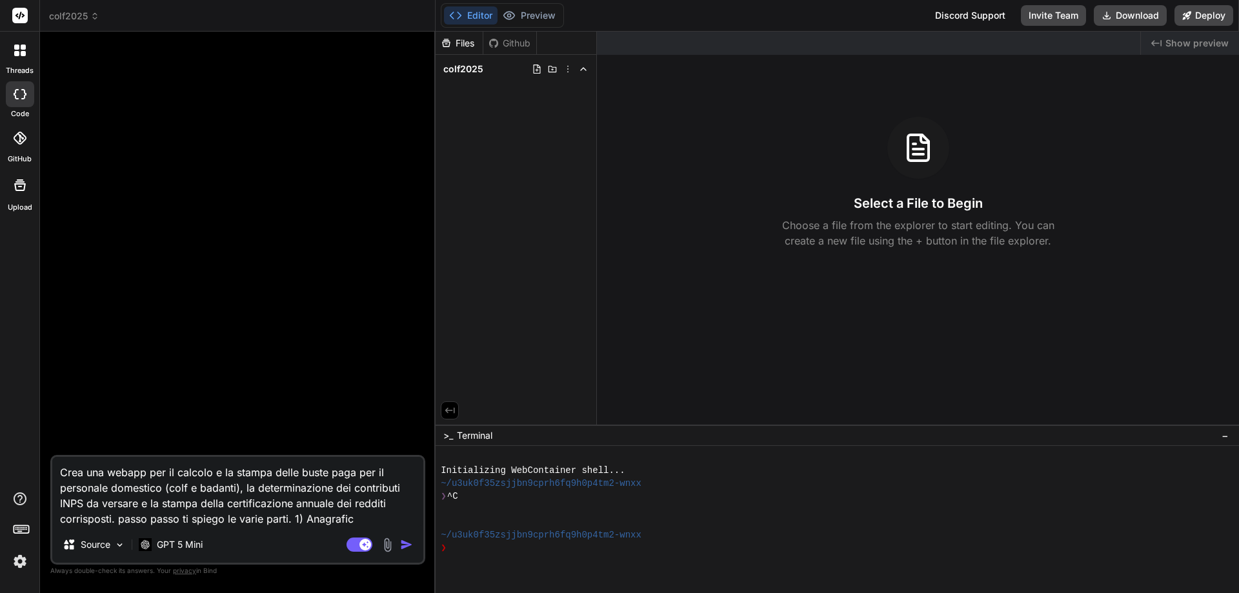
type textarea "Crea una webapp per il calcolo e la stampa delle buste paga per il personale do…"
type textarea "x"
type textarea "Crea una webapp per il calcolo e la stampa delle buste paga per il personale do…"
type textarea "x"
type textarea "Crea una webapp per il calcolo e la stampa delle buste paga per il personale do…"
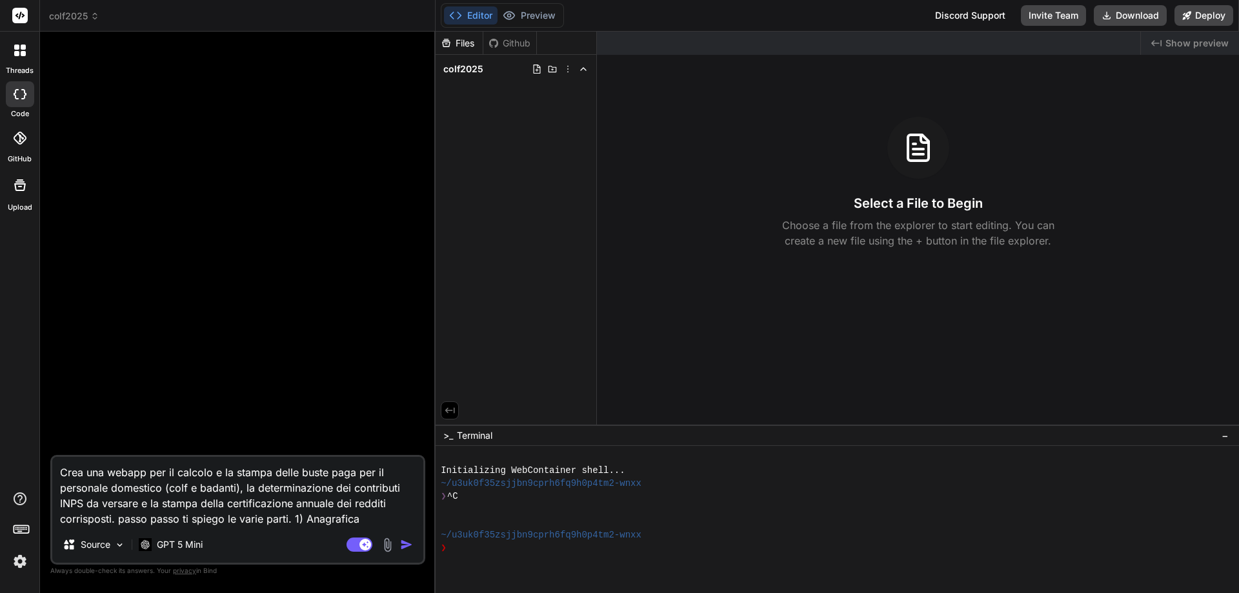
type textarea "x"
type textarea "Crea una webapp per il calcolo e la stampa delle buste paga per il personale do…"
type textarea "x"
type textarea "Crea una webapp per il calcolo e la stampa delle buste paga per il personale do…"
type textarea "x"
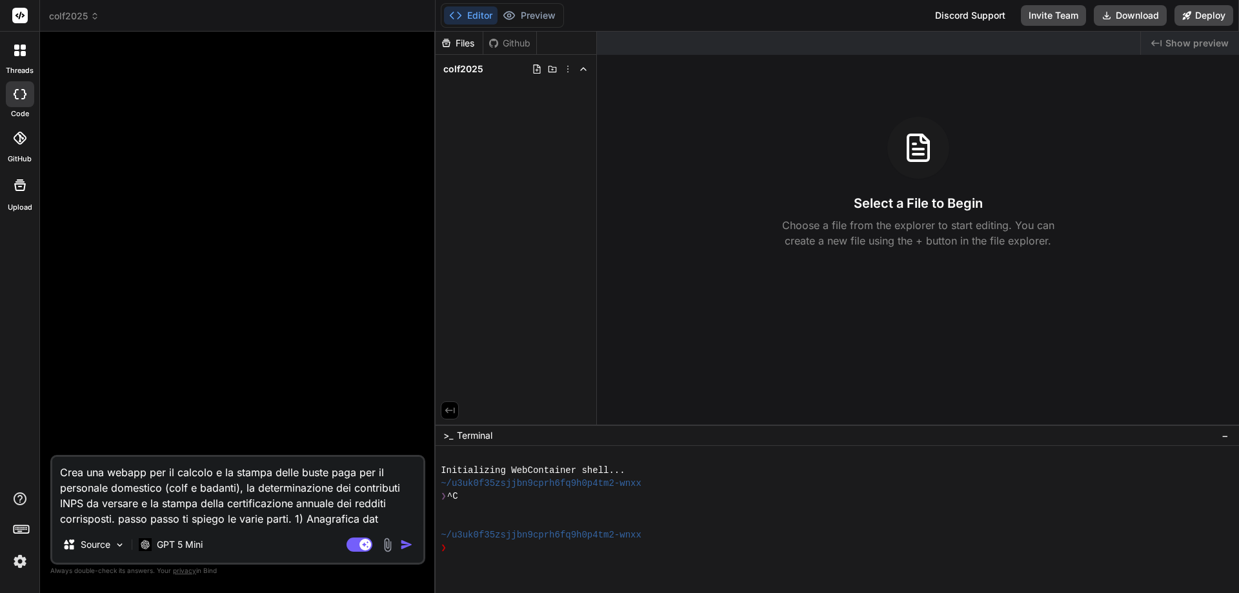
type textarea "Crea una webapp per il calcolo e la stampa delle buste paga per il personale do…"
type textarea "x"
type textarea "Crea una webapp per il calcolo e la stampa delle buste paga per il personale do…"
type textarea "x"
type textarea "Crea una webapp per il calcolo e la stampa delle buste paga per il personale do…"
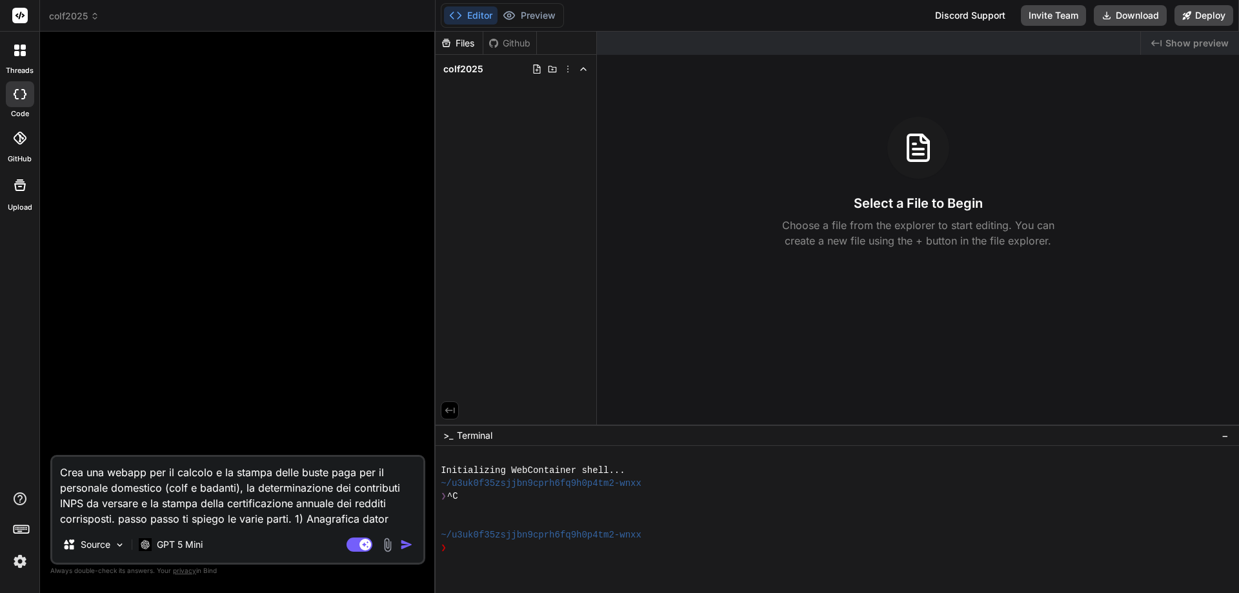
type textarea "x"
type textarea "Crea una webapp per il calcolo e la stampa delle buste paga per il personale do…"
type textarea "x"
type textarea "Crea una webapp per il calcolo e la stampa delle buste paga per il personale do…"
type textarea "x"
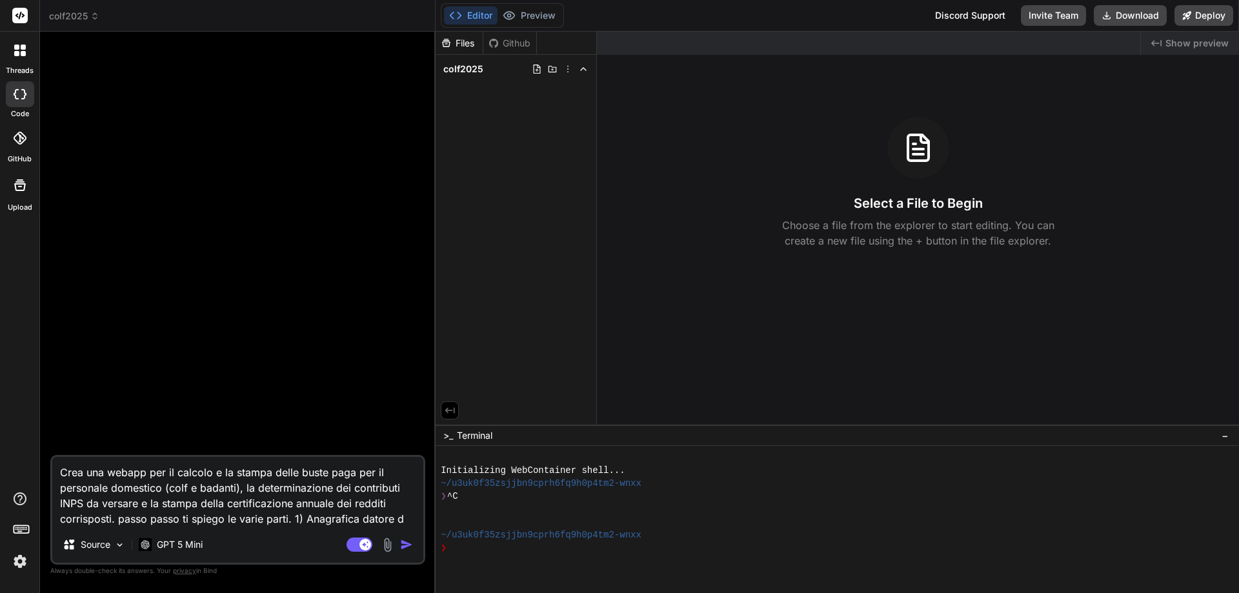
type textarea "Crea una webapp per il calcolo e la stampa delle buste paga per il personale do…"
type textarea "x"
type textarea "Crea una webapp per il calcolo e la stampa delle buste paga per il personale do…"
type textarea "x"
type textarea "Crea una webapp per il calcolo e la stampa delle buste paga per il personale do…"
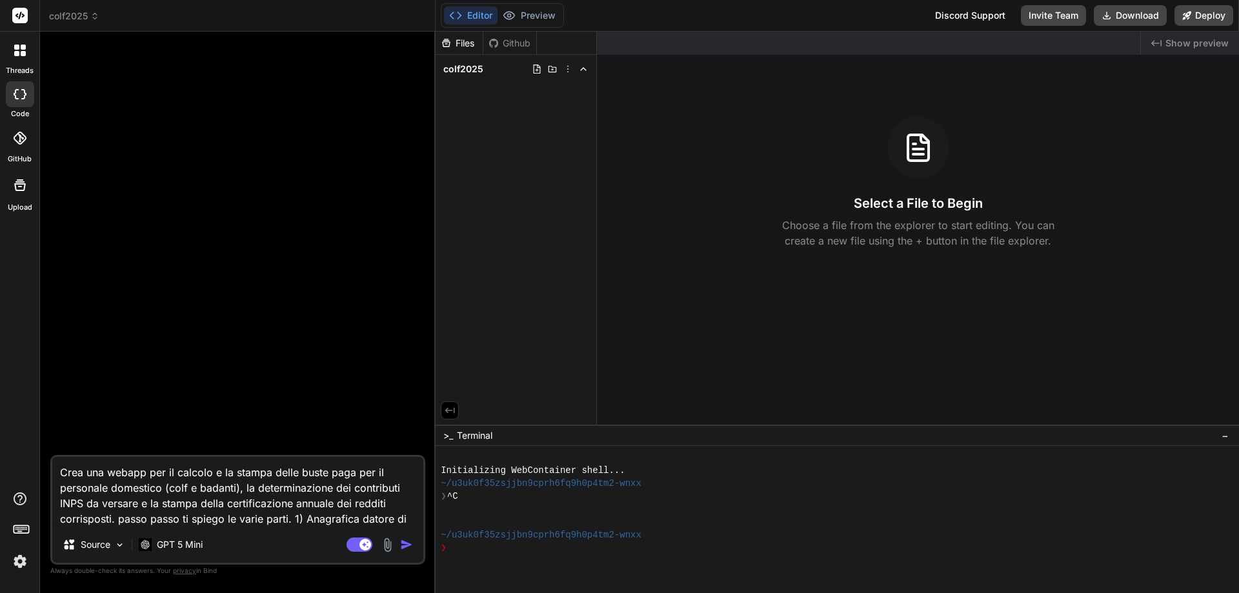
type textarea "x"
type textarea "Crea una webapp per il calcolo e la stampa delle buste paga per il personale do…"
type textarea "x"
type textarea "Crea una webapp per il calcolo e la stampa delle buste paga per il personale do…"
type textarea "x"
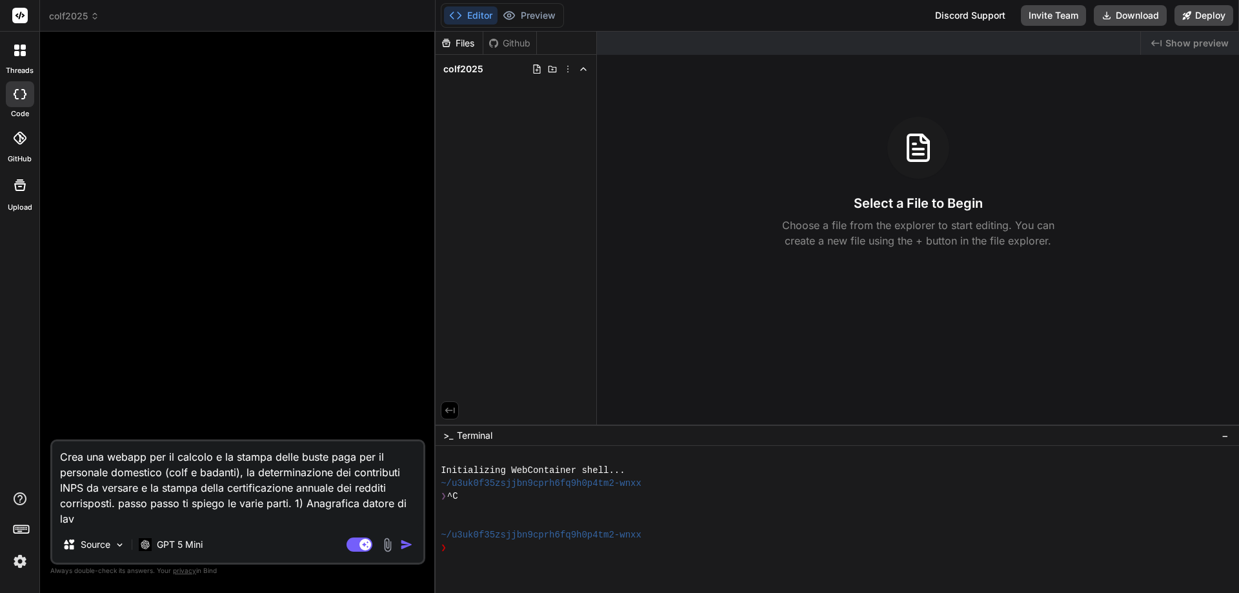
type textarea "Crea una webapp per il calcolo e la stampa delle buste paga per il personale do…"
type textarea "x"
type textarea "Crea una webapp per il calcolo e la stampa delle buste paga per il personale do…"
type textarea "x"
type textarea "Crea una webapp per il calcolo e la stampa delle buste paga per il personale do…"
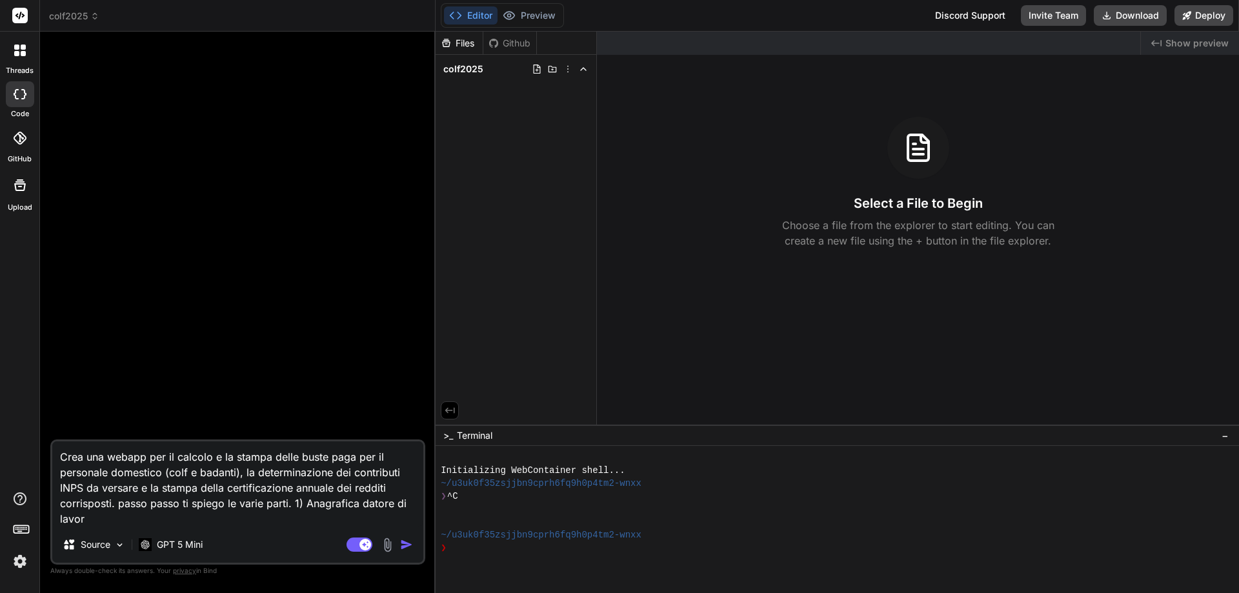
type textarea "x"
type textarea "Crea una webapp per il calcolo e la stampa delle buste paga per il personale do…"
type textarea "x"
type textarea "Crea una webapp per il calcolo e la stampa delle buste paga per il personale do…"
type textarea "x"
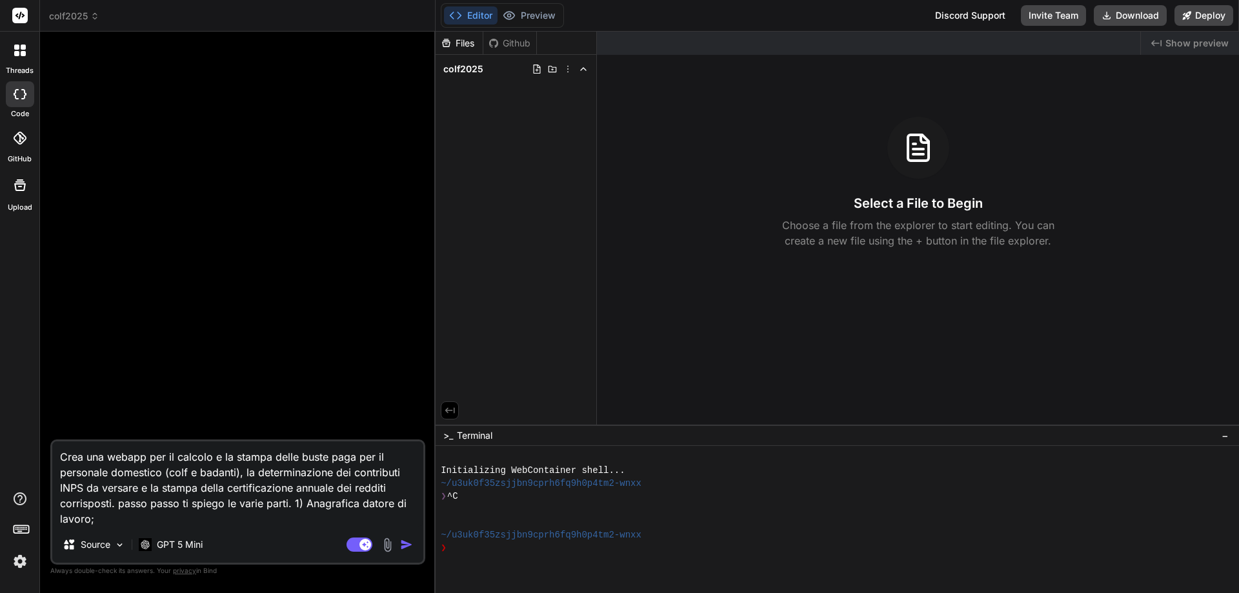
type textarea "Crea una webapp per il calcolo e la stampa delle buste paga per il personale do…"
type textarea "x"
type textarea "Crea una webapp per il calcolo e la stampa delle buste paga per il personale do…"
type textarea "x"
type textarea "Crea una webapp per il calcolo e la stampa delle buste paga per il personale do…"
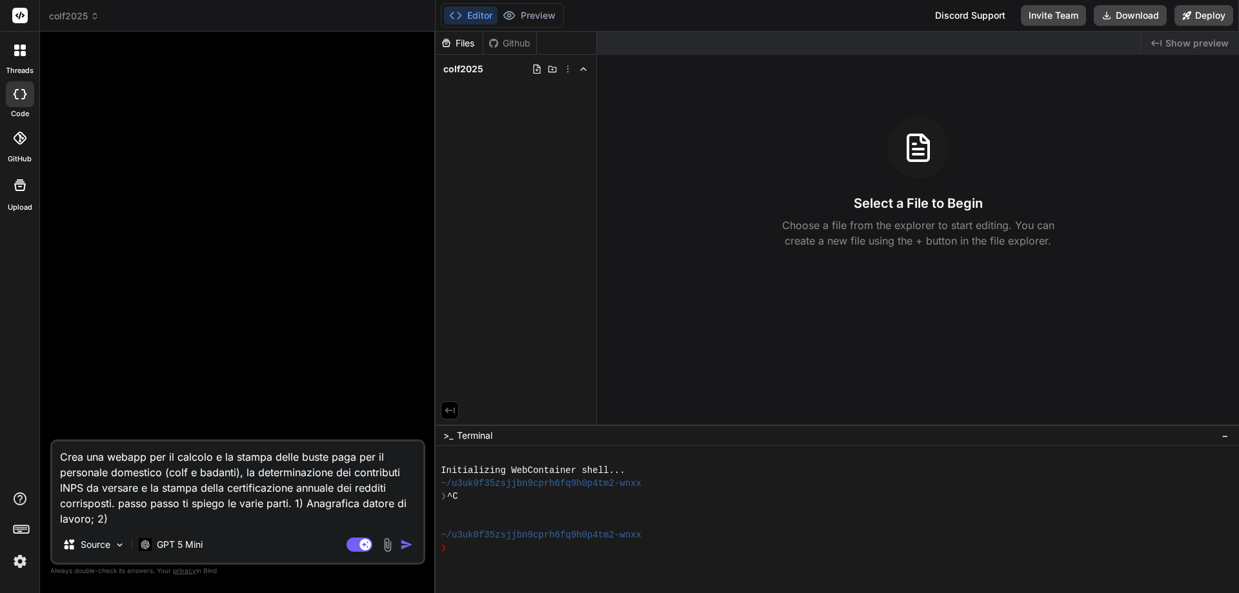
type textarea "x"
type textarea "Crea una webapp per il calcolo e la stampa delle buste paga per il personale do…"
type textarea "x"
type textarea "Crea una webapp per il calcolo e la stampa delle buste paga per il personale do…"
type textarea "x"
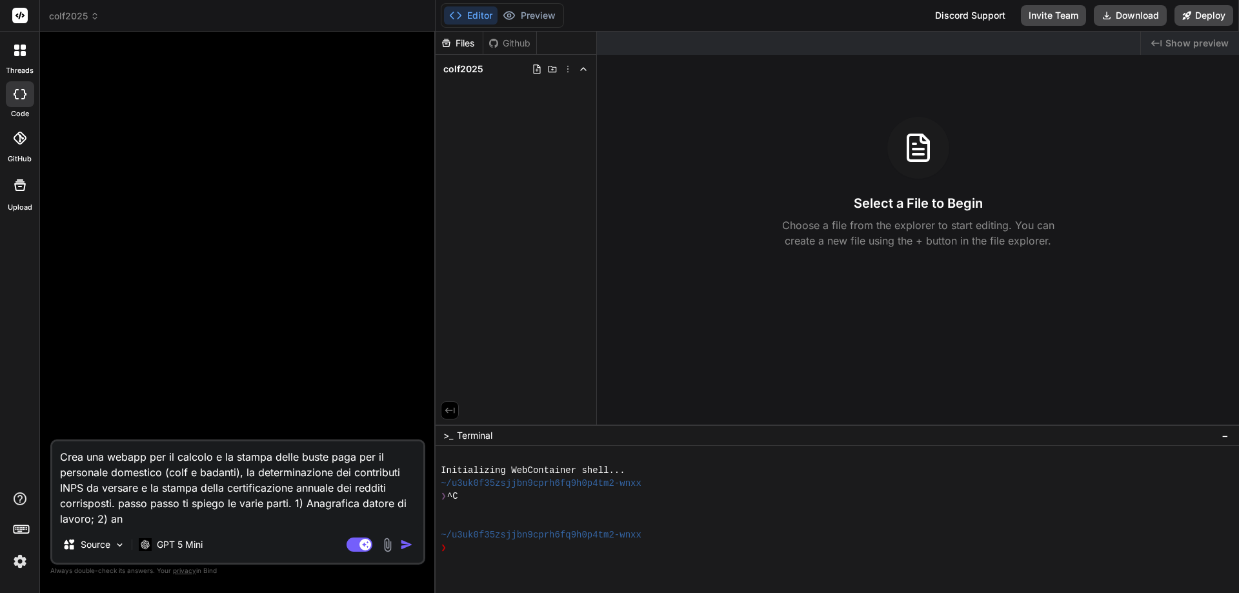
type textarea "Crea una webapp per il calcolo e la stampa delle buste paga per il personale do…"
type textarea "x"
type textarea "Crea una webapp per il calcolo e la stampa delle buste paga per il personale do…"
type textarea "x"
type textarea "Crea una webapp per il calcolo e la stampa delle buste paga per il personale do…"
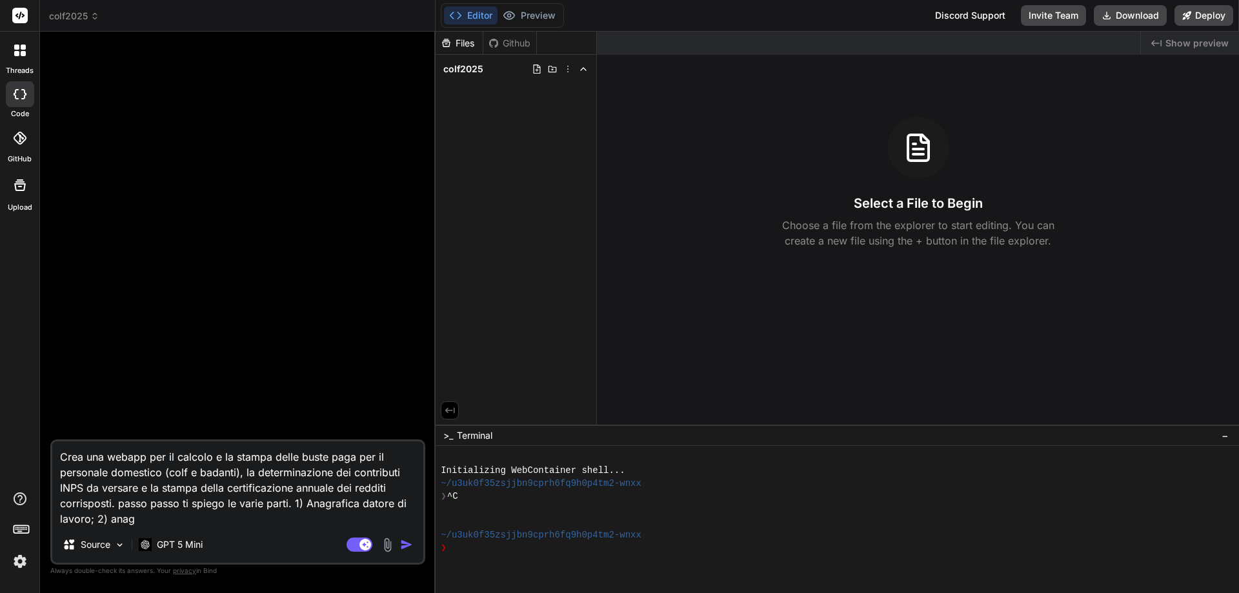
type textarea "x"
type textarea "Crea una webapp per il calcolo e la stampa delle buste paga per il personale do…"
type textarea "x"
type textarea "Crea una webapp per il calcolo e la stampa delle buste paga per il personale do…"
type textarea "x"
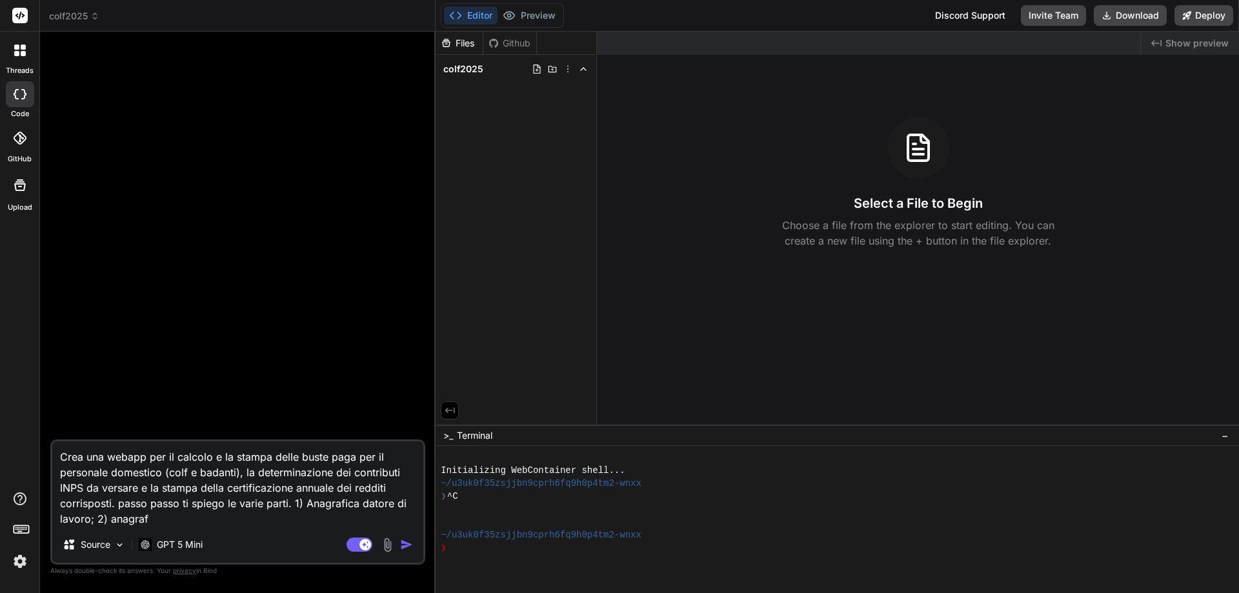
type textarea "Crea una webapp per il calcolo e la stampa delle buste paga per il personale do…"
type textarea "x"
type textarea "Crea una webapp per il calcolo e la stampa delle buste paga per il personale do…"
type textarea "x"
type textarea "Crea una webapp per il calcolo e la stampa delle buste paga per il personale do…"
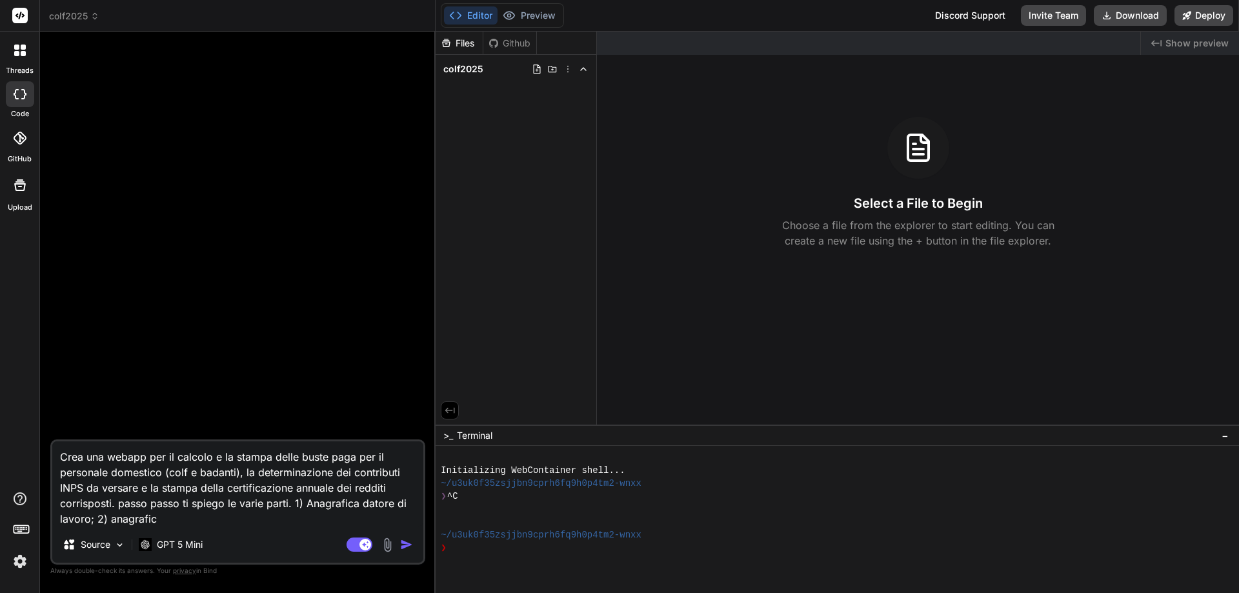
type textarea "x"
type textarea "Crea una webapp per il calcolo e la stampa delle buste paga per il personale do…"
type textarea "x"
type textarea "Crea una webapp per il calcolo e la stampa delle buste paga per il personale do…"
type textarea "x"
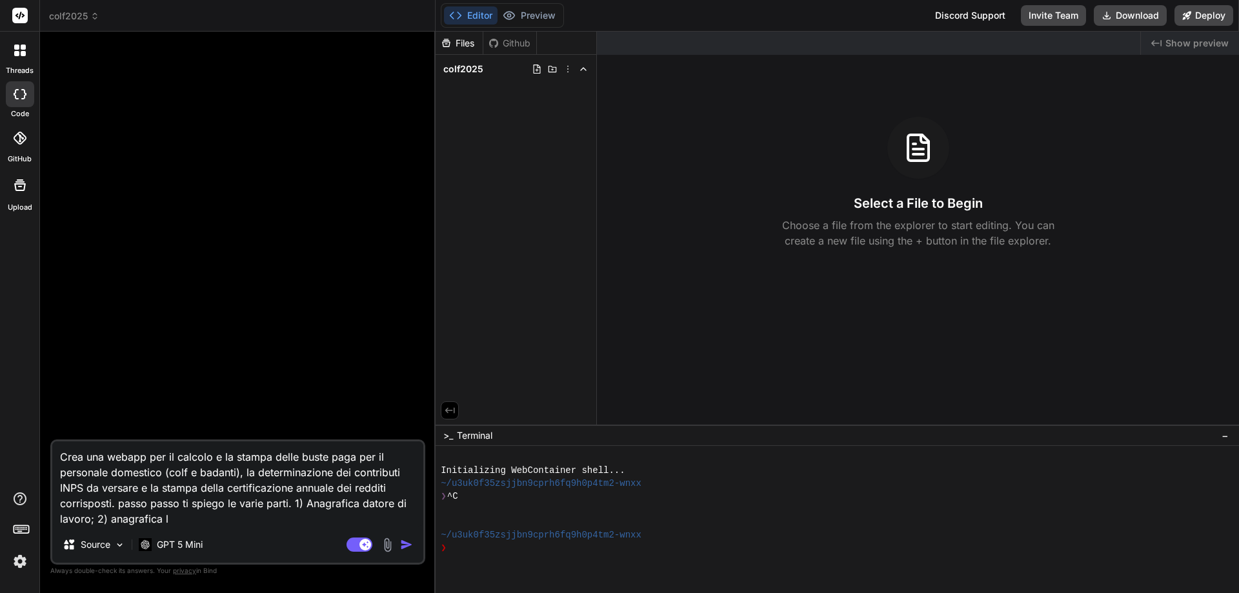
type textarea "Crea una webapp per il calcolo e la stampa delle buste paga per il personale do…"
type textarea "x"
type textarea "Crea una webapp per il calcolo e la stampa delle buste paga per il personale do…"
type textarea "x"
type textarea "Crea una webapp per il calcolo e la stampa delle buste paga per il personale do…"
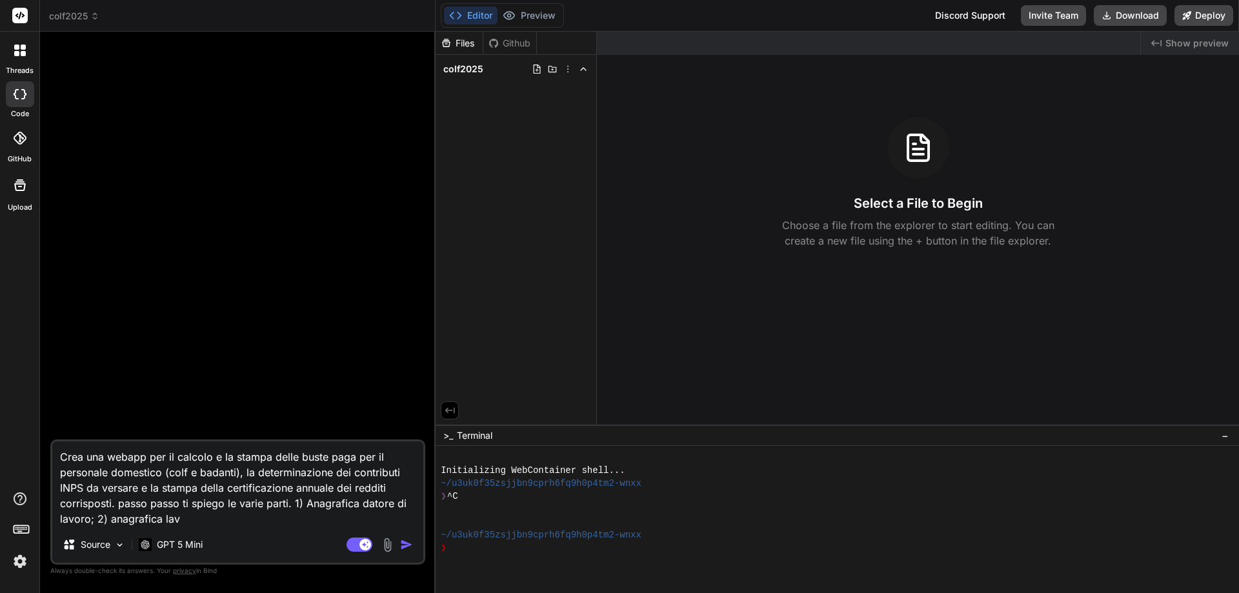
type textarea "x"
type textarea "Crea una webapp per il calcolo e la stampa delle buste paga per il personale do…"
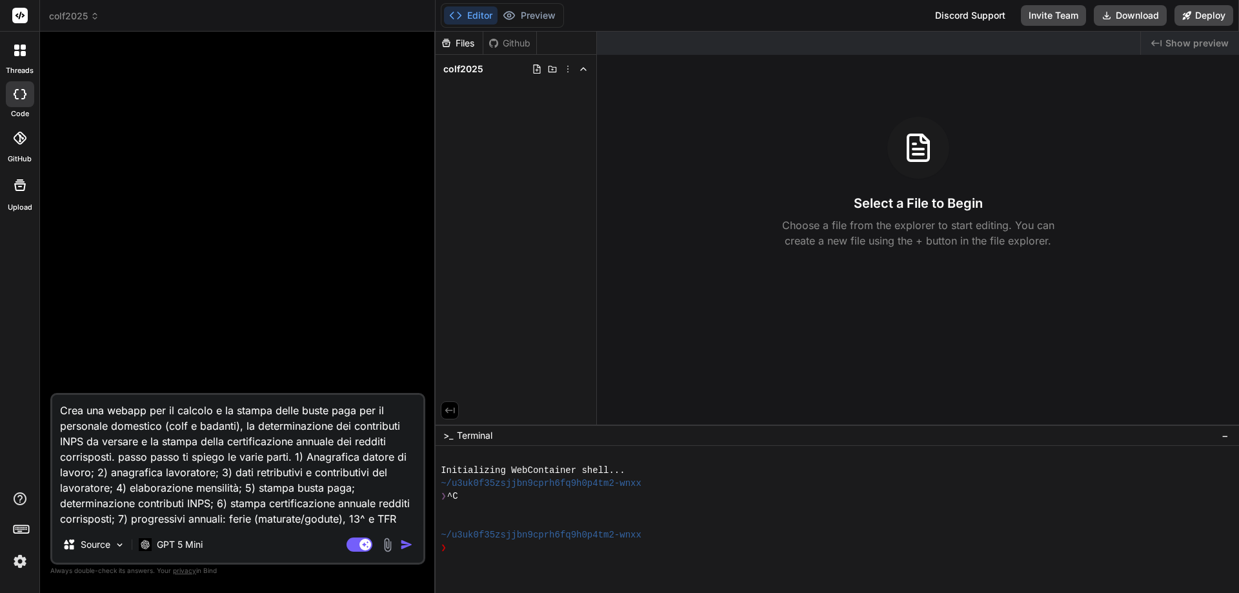
click at [408, 546] on img "button" at bounding box center [406, 544] width 13 height 13
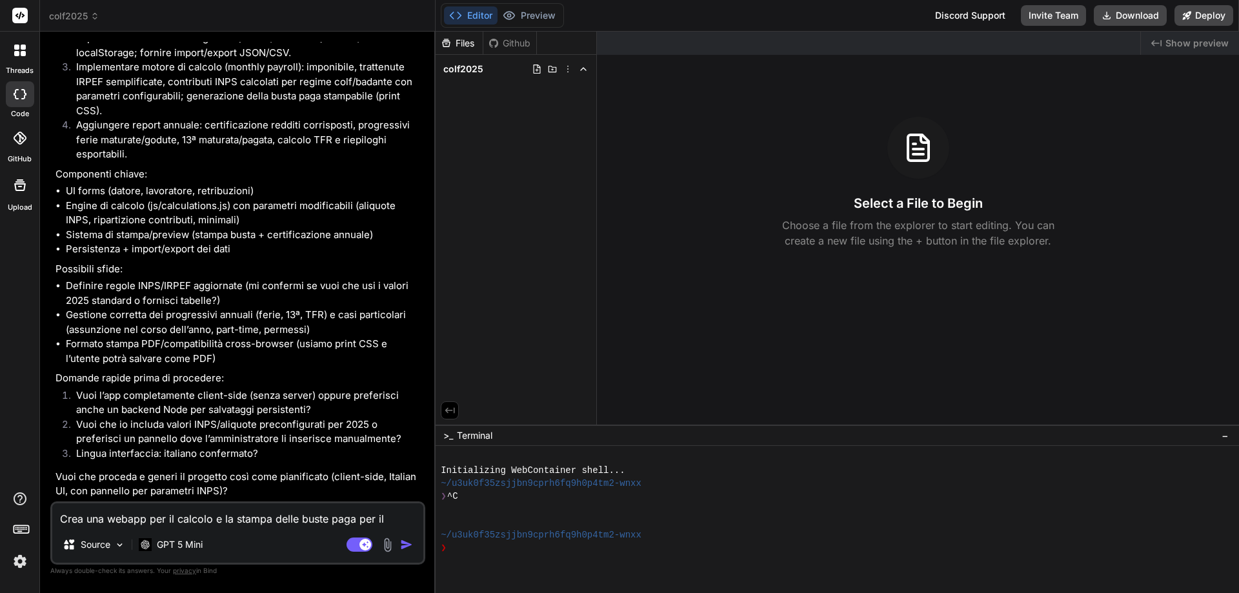
scroll to position [460, 0]
click at [257, 522] on textarea "Crea una webapp per il calcolo e la stampa delle buste paga per il personale do…" at bounding box center [237, 514] width 371 height 23
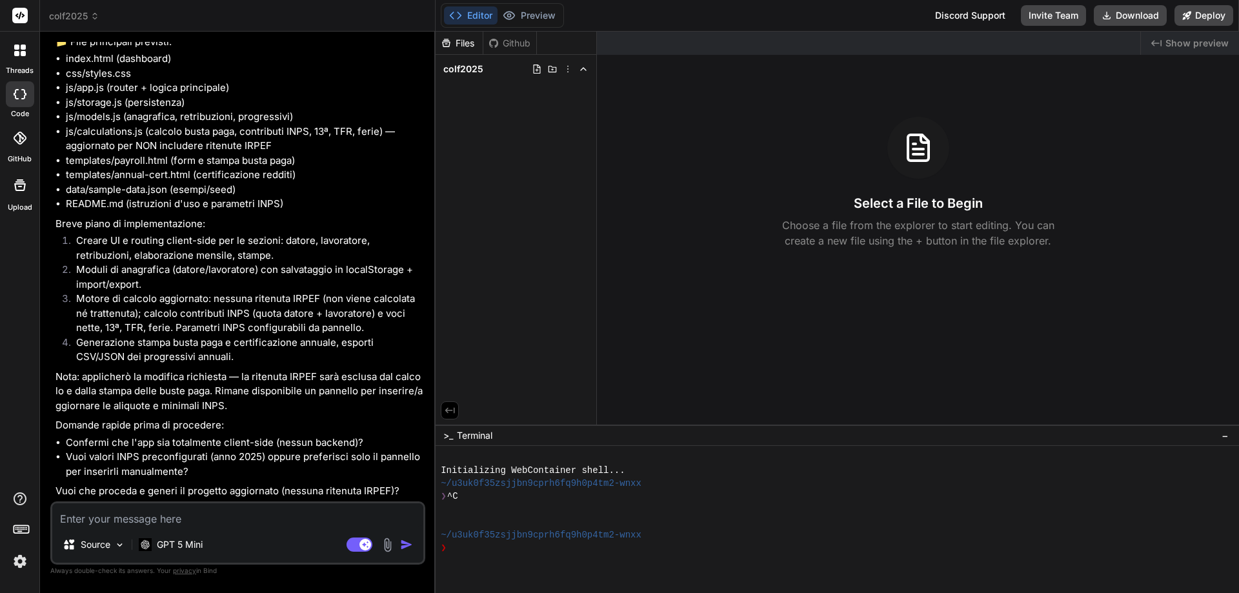
scroll to position [1075, 0]
click at [270, 516] on textarea at bounding box center [237, 514] width 371 height 23
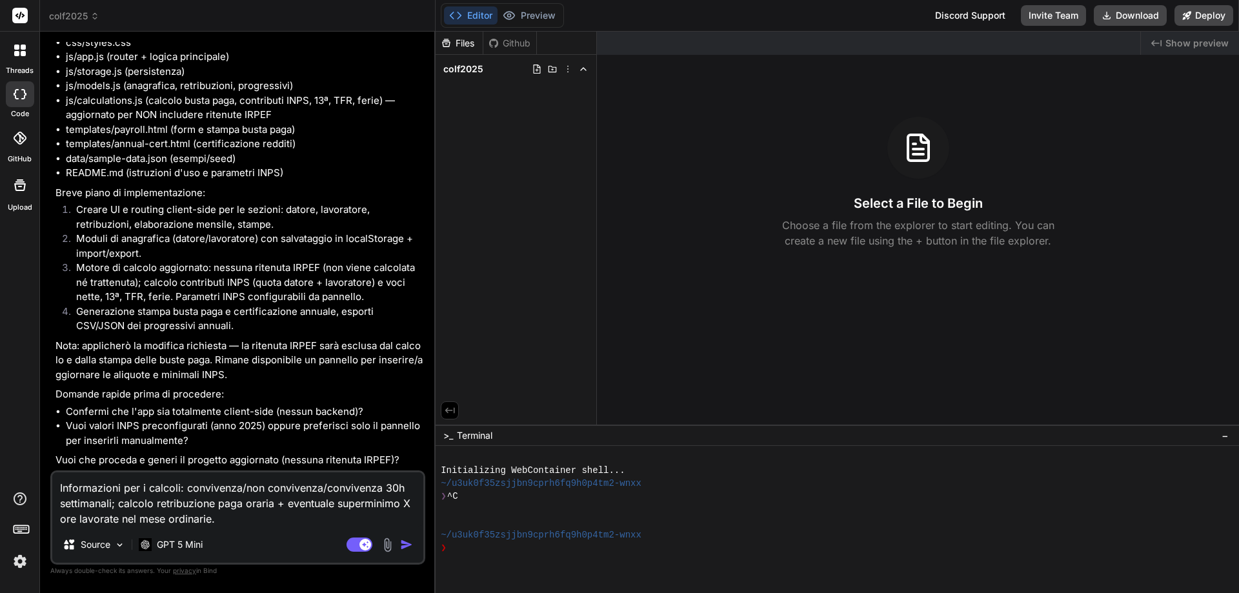
scroll to position [1106, 0]
click at [249, 513] on textarea "Informazioni per i calcoli: convivenza/non convivenza/convivenza 30h settimanal…" at bounding box center [237, 499] width 371 height 54
paste textarea "loremipsum: Dolors ame consec adi elitsedd ei temporinc ut laboreetd, ma aliqu …"
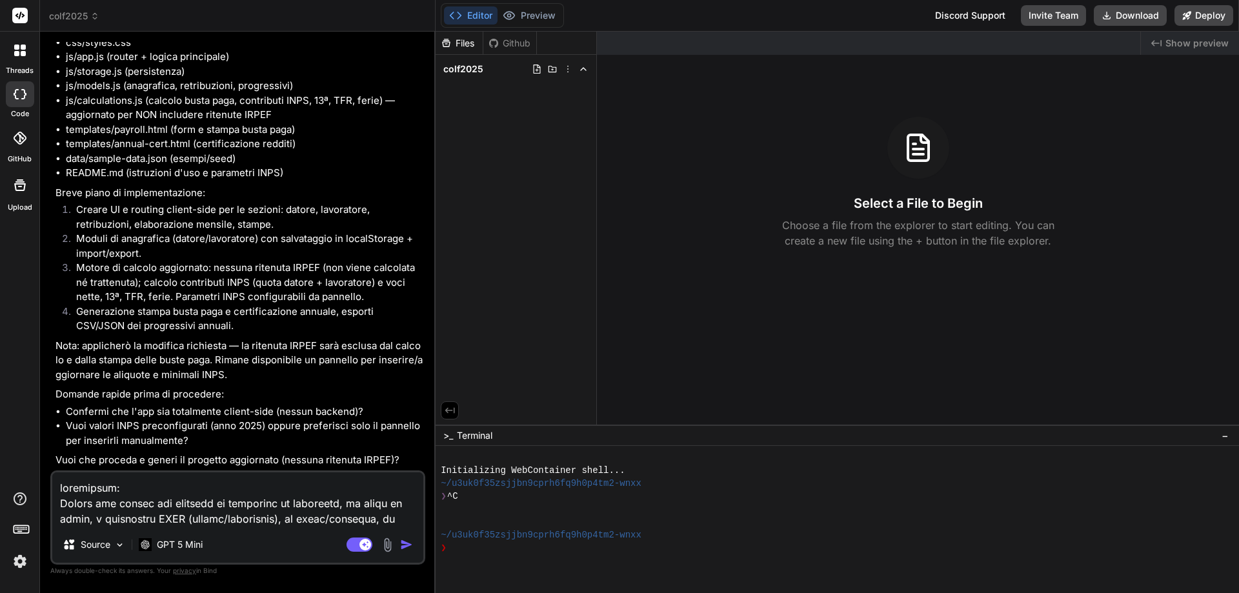
scroll to position [2015, 0]
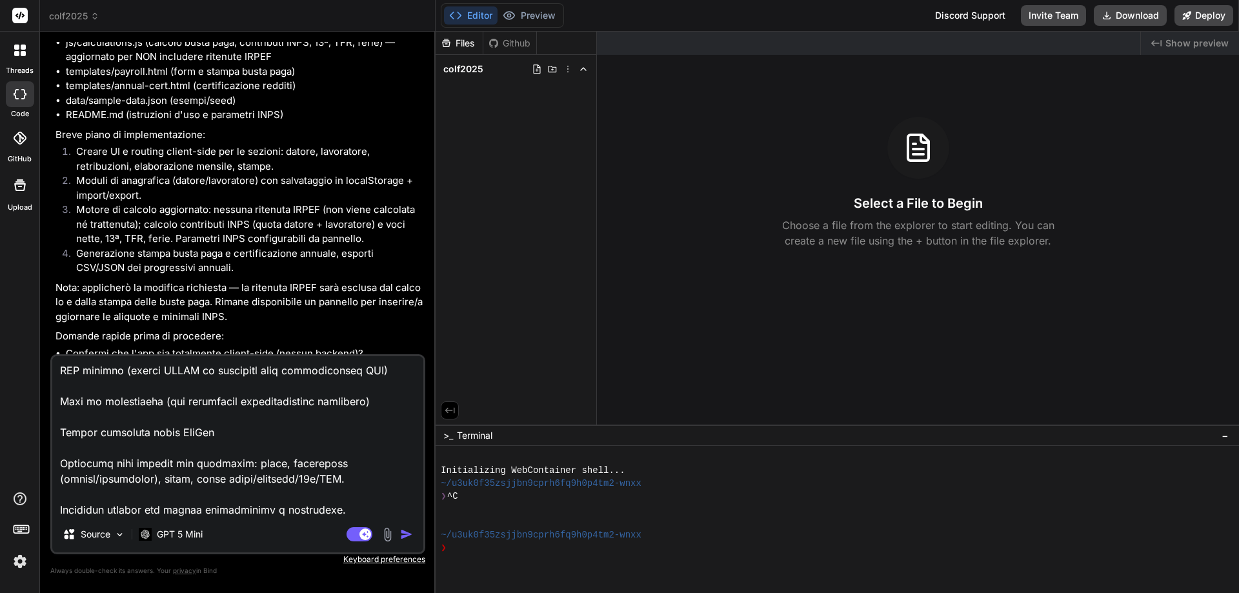
click at [407, 531] on img "button" at bounding box center [406, 534] width 13 height 13
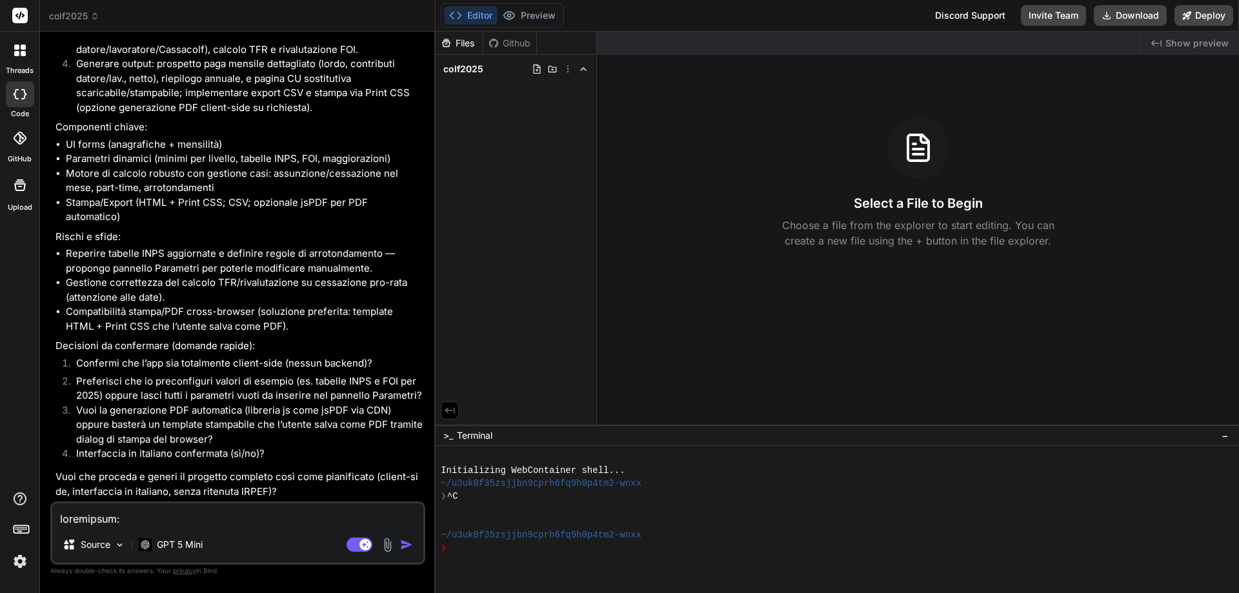
scroll to position [2666, 0]
click at [268, 523] on textarea at bounding box center [237, 514] width 371 height 23
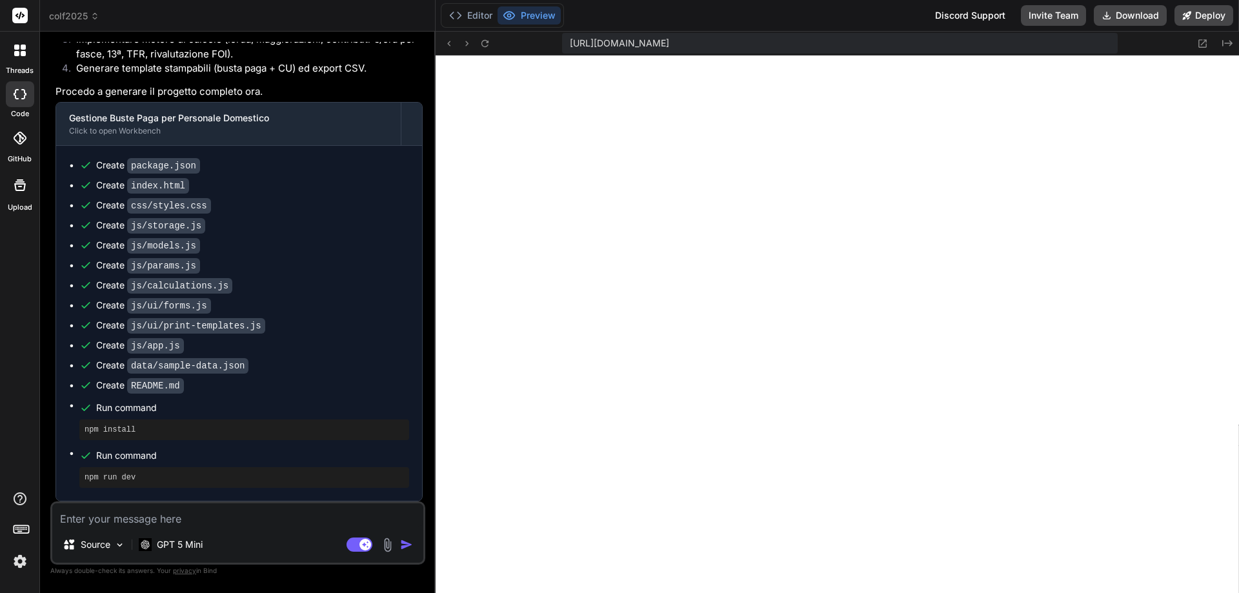
scroll to position [3535, 0]
click at [281, 517] on textarea at bounding box center [237, 514] width 371 height 23
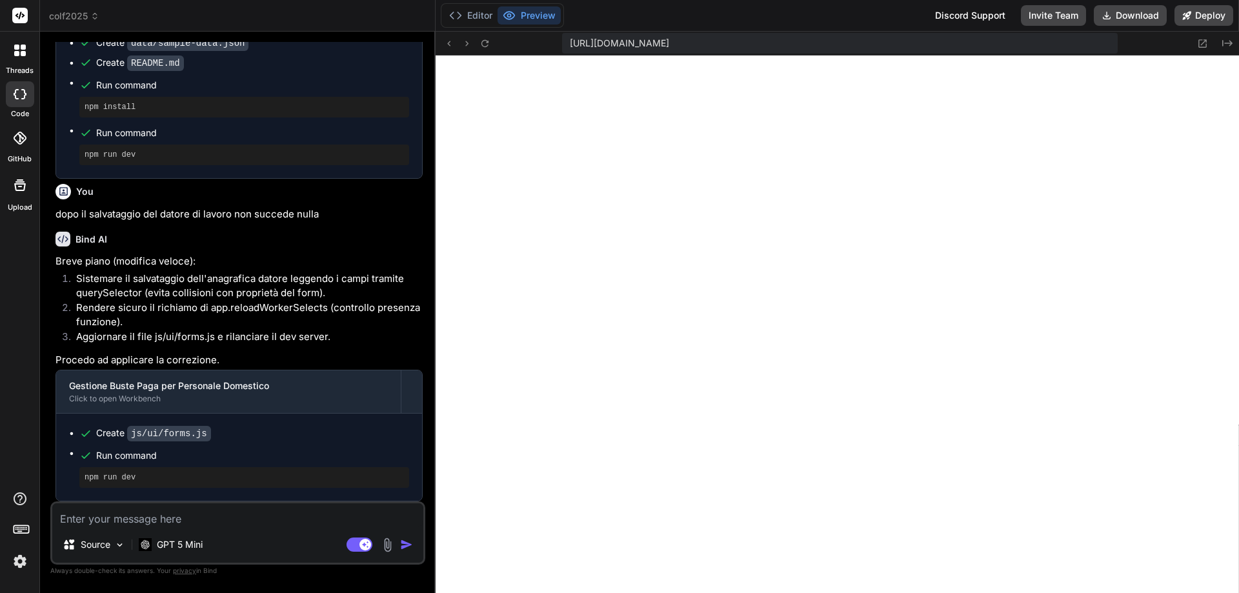
scroll to position [3768, 0]
click at [272, 530] on div "Source GPT 5 Mini Agent Mode. When this toggle is activated, AI automatically m…" at bounding box center [237, 532] width 375 height 63
click at [228, 521] on textarea at bounding box center [237, 514] width 371 height 23
click at [353, 545] on rect at bounding box center [360, 545] width 26 height 14
click at [185, 514] on textarea at bounding box center [237, 514] width 371 height 23
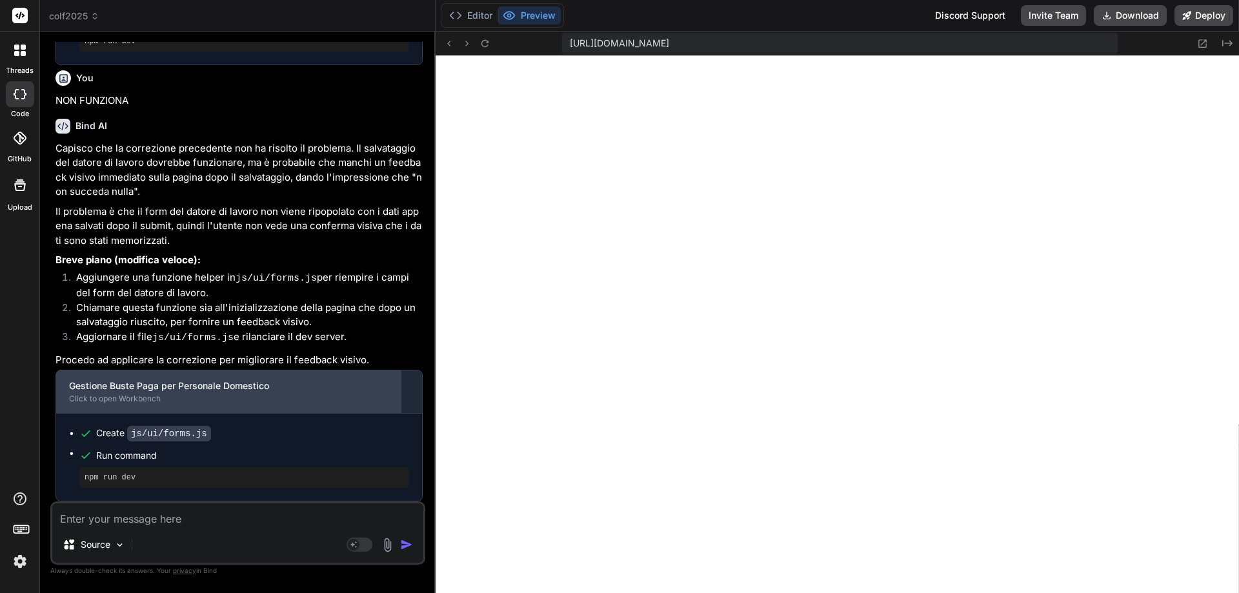
scroll to position [4292, 0]
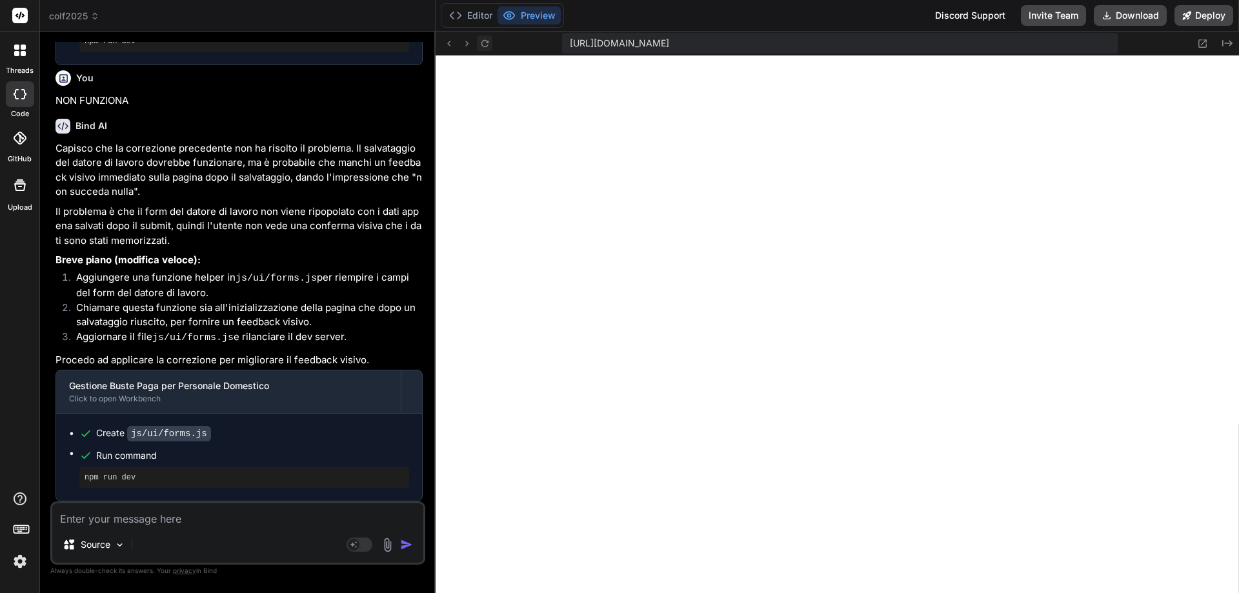
click at [487, 45] on icon at bounding box center [484, 42] width 7 height 7
click at [203, 518] on textarea at bounding box center [237, 514] width 371 height 23
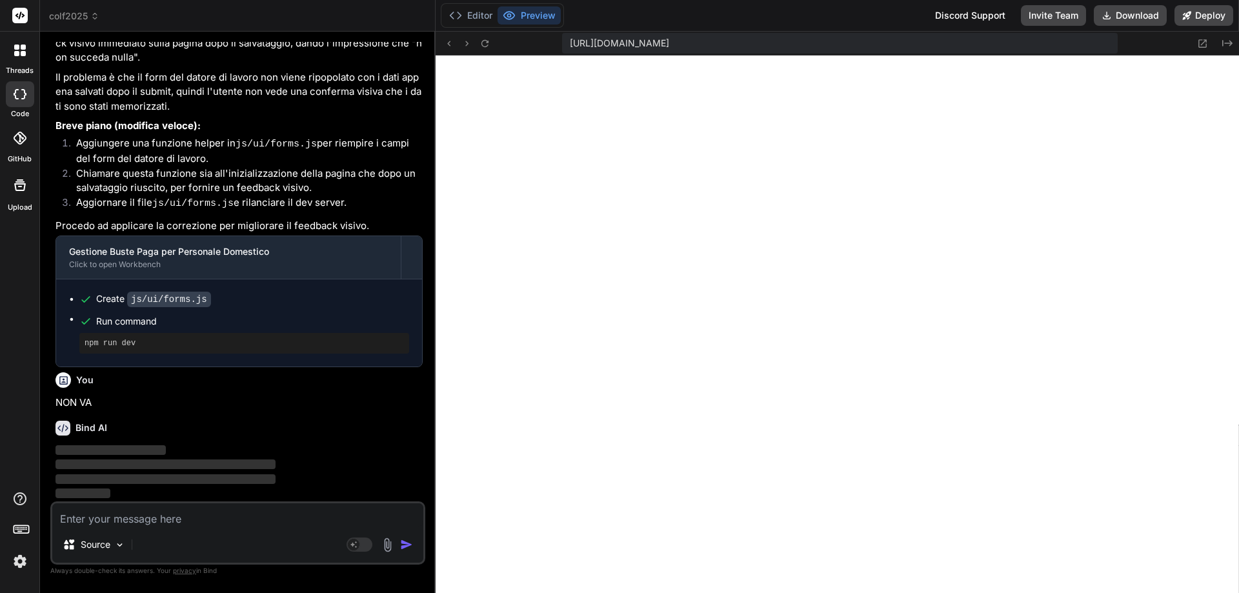
scroll to position [4426, 0]
